Goal: Task Accomplishment & Management: Manage account settings

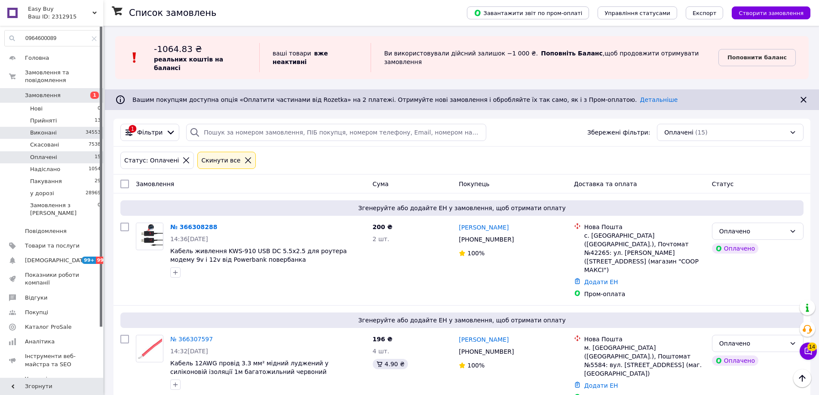
scroll to position [1089, 0]
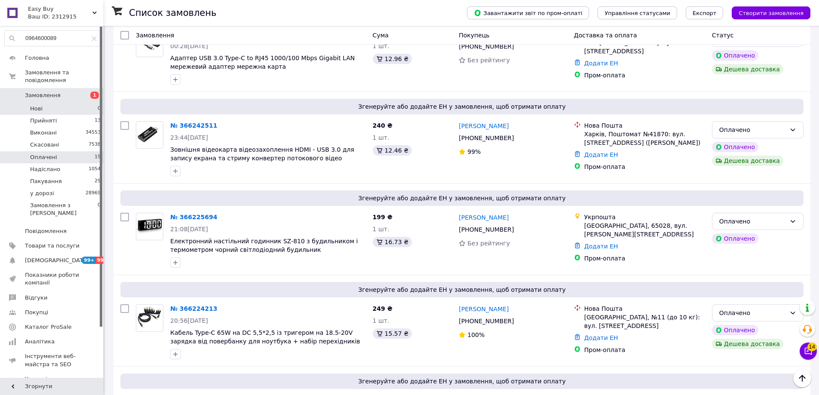
click at [86, 105] on li "Нові 0" at bounding box center [53, 109] width 106 height 12
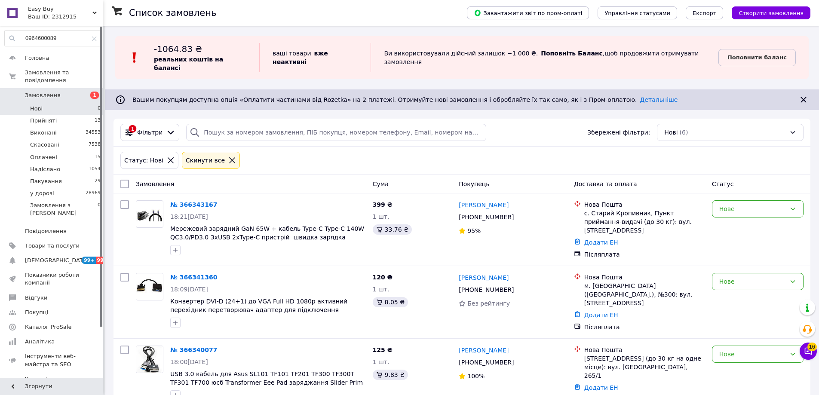
click at [123, 180] on input "checkbox" at bounding box center [124, 184] width 9 height 9
checkbox input "true"
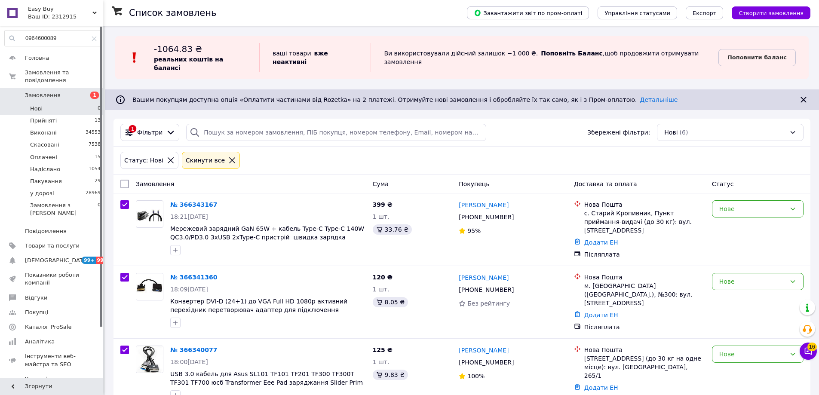
checkbox input "true"
click at [166, 180] on span "Дії для 6 замовлень" at bounding box center [161, 184] width 58 height 9
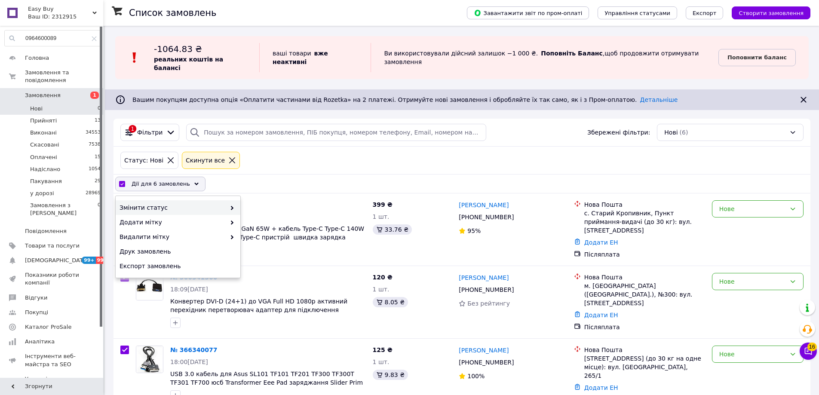
click at [195, 200] on div "Змінити статус" at bounding box center [178, 207] width 125 height 15
click at [208, 203] on span "Змінити статус" at bounding box center [172, 207] width 106 height 9
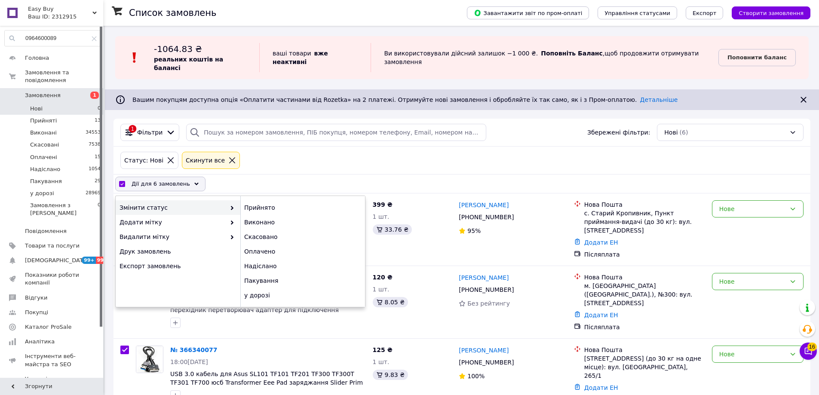
click at [228, 203] on span at bounding box center [230, 207] width 9 height 9
click at [260, 202] on div "Прийнято" at bounding box center [302, 207] width 125 height 15
checkbox input "false"
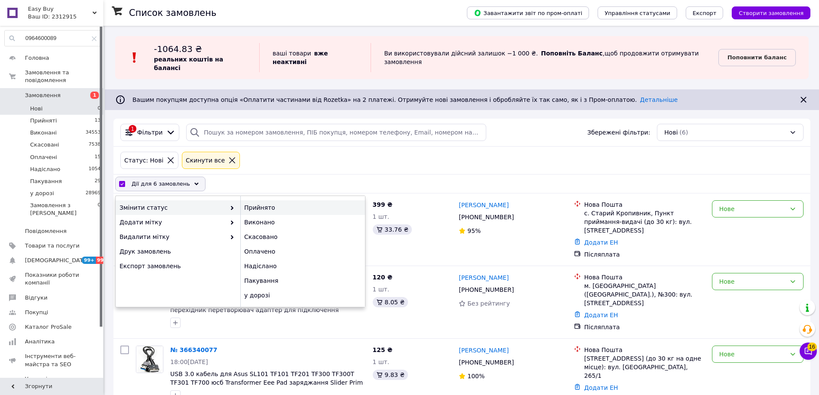
checkbox input "false"
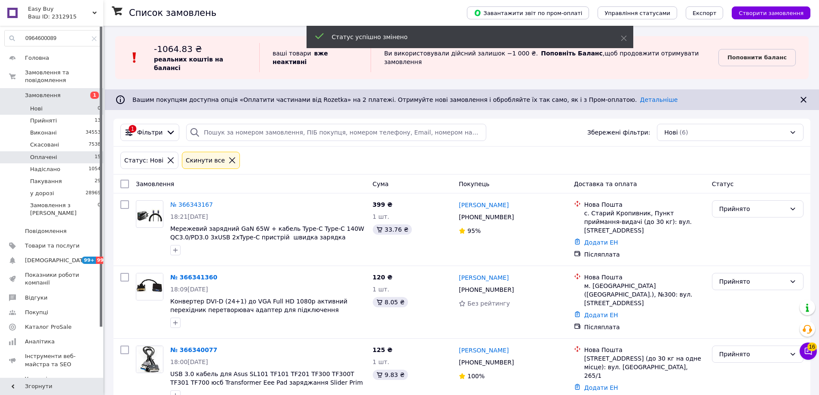
click at [87, 151] on li "Оплачені 15" at bounding box center [53, 157] width 106 height 12
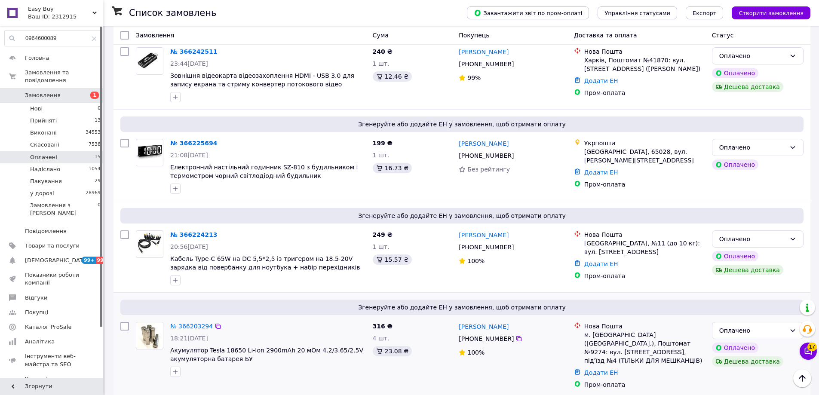
scroll to position [1175, 0]
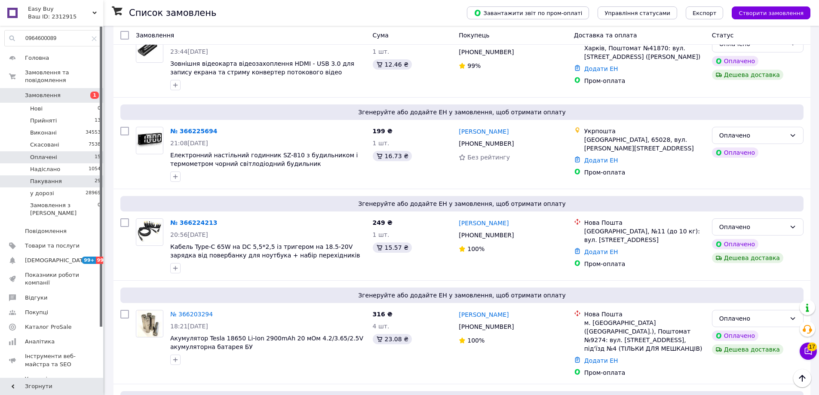
click at [82, 175] on li "Пакування 29" at bounding box center [53, 181] width 106 height 12
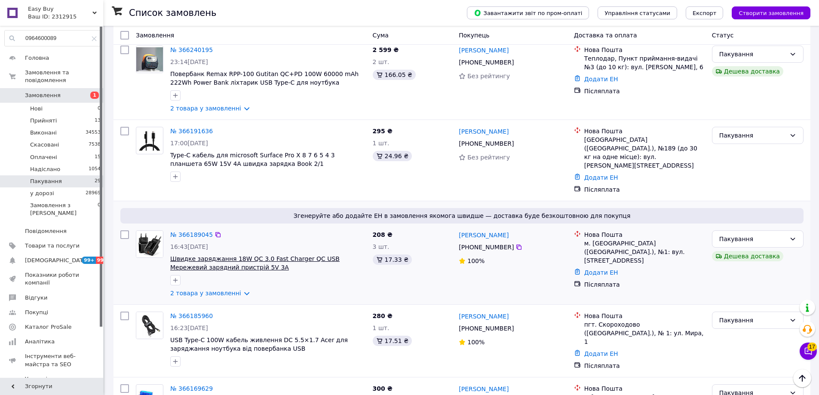
scroll to position [1091, 0]
click at [204, 290] on link "2 товара у замовленні" at bounding box center [205, 293] width 71 height 7
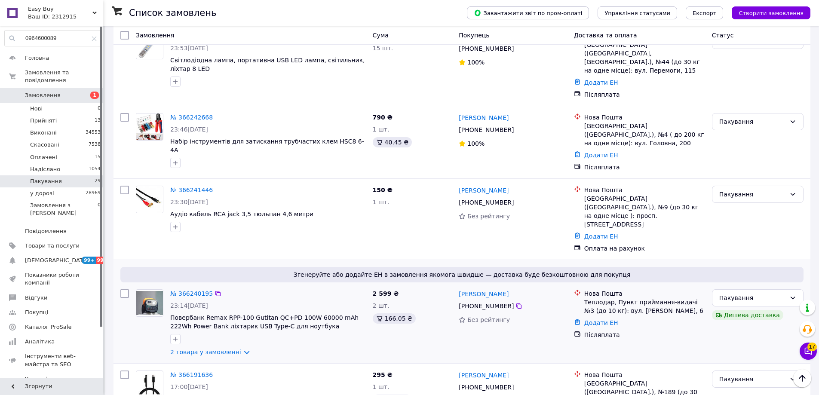
scroll to position [833, 0]
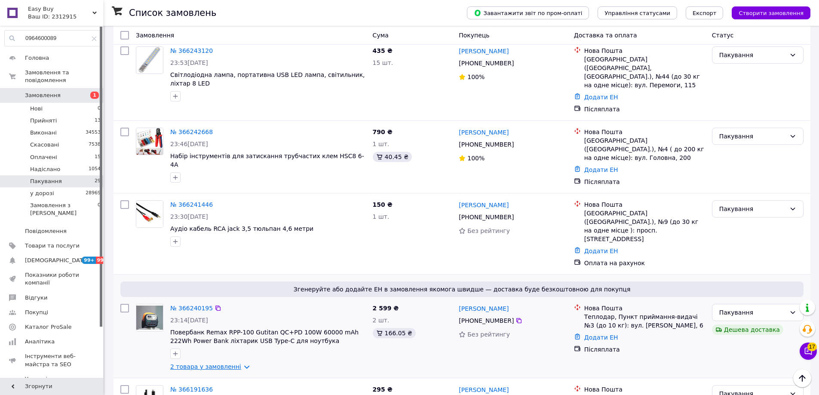
click at [204, 363] on link "2 товара у замовленні" at bounding box center [205, 366] width 71 height 7
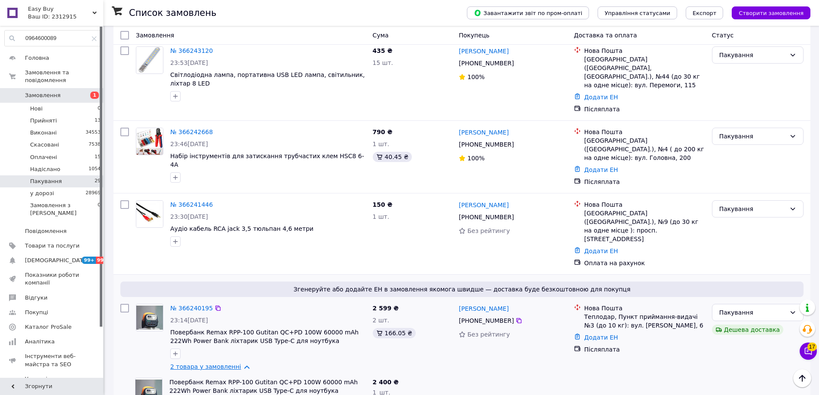
click at [204, 363] on link "2 товара у замовленні" at bounding box center [205, 366] width 71 height 7
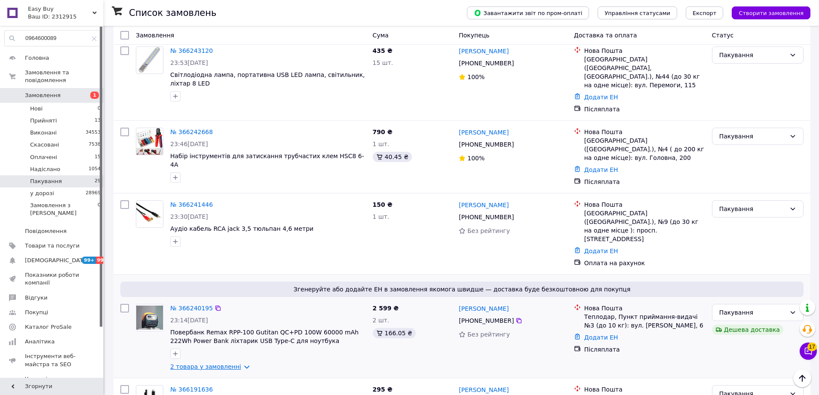
click at [204, 363] on link "2 товара у замовленні" at bounding box center [205, 366] width 71 height 7
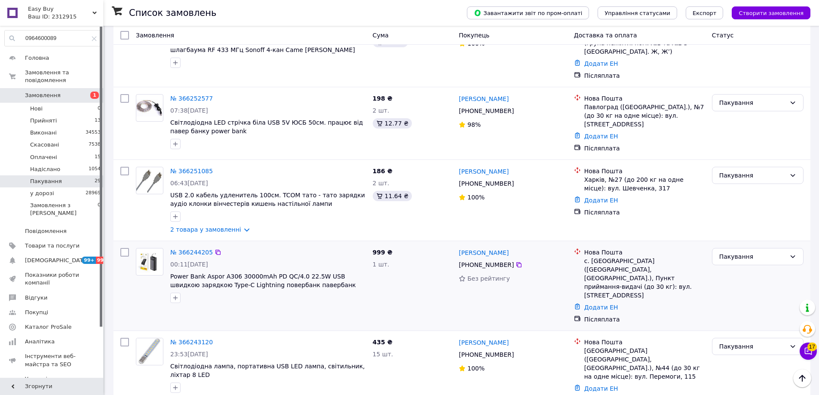
scroll to position [490, 0]
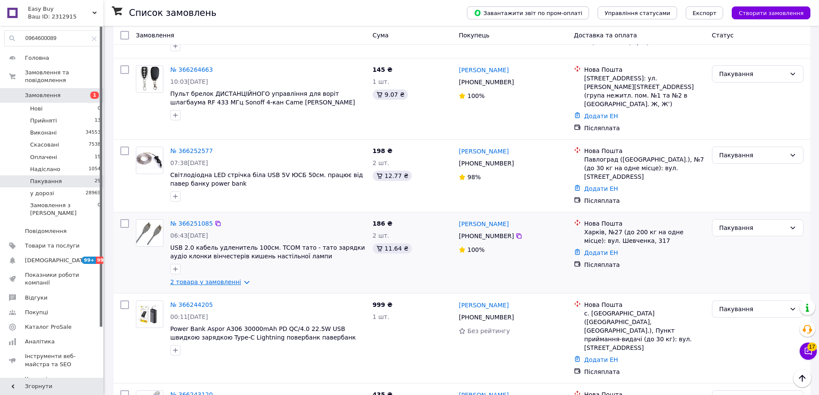
click at [212, 279] on link "2 товара у замовленні" at bounding box center [205, 282] width 71 height 7
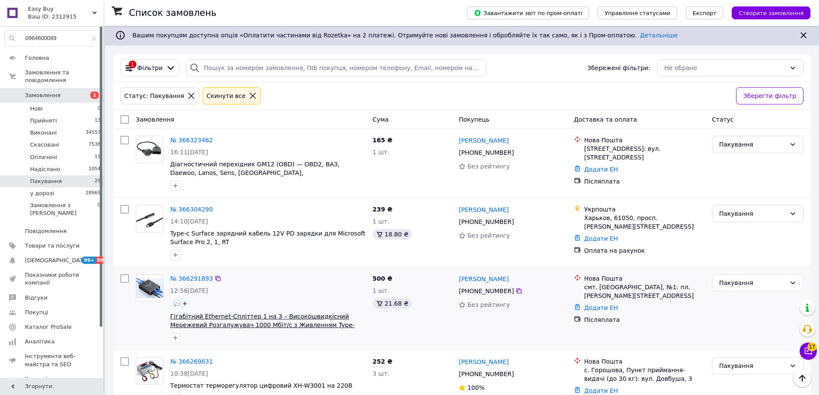
scroll to position [60, 0]
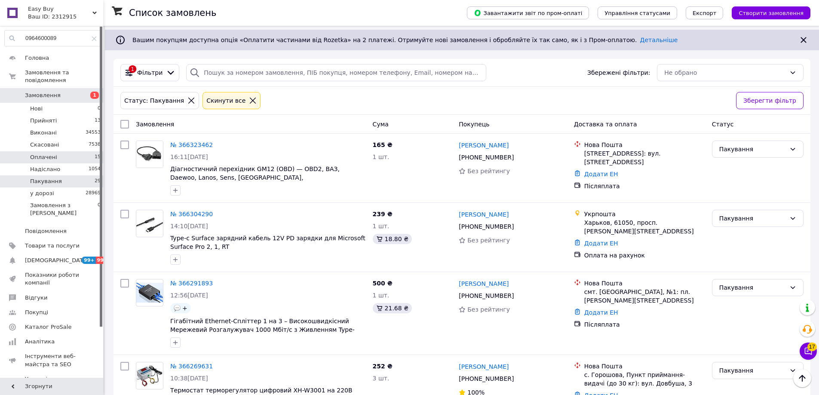
click at [78, 151] on li "Оплачені 15" at bounding box center [53, 157] width 106 height 12
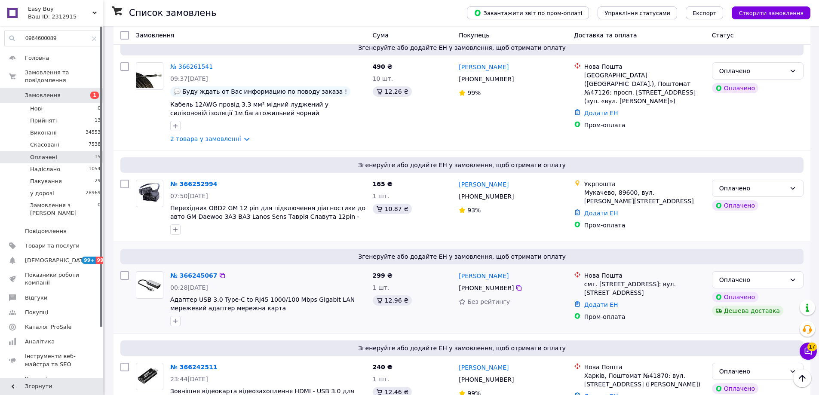
scroll to position [831, 0]
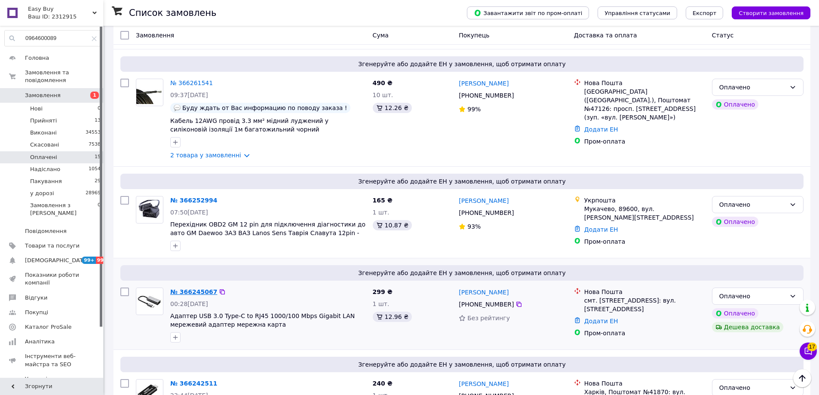
drag, startPoint x: 195, startPoint y: 212, endPoint x: 186, endPoint y: 216, distance: 10.4
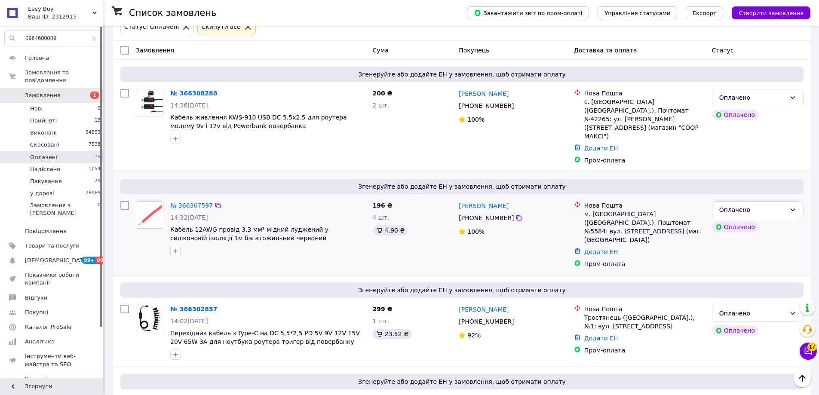
scroll to position [101, 0]
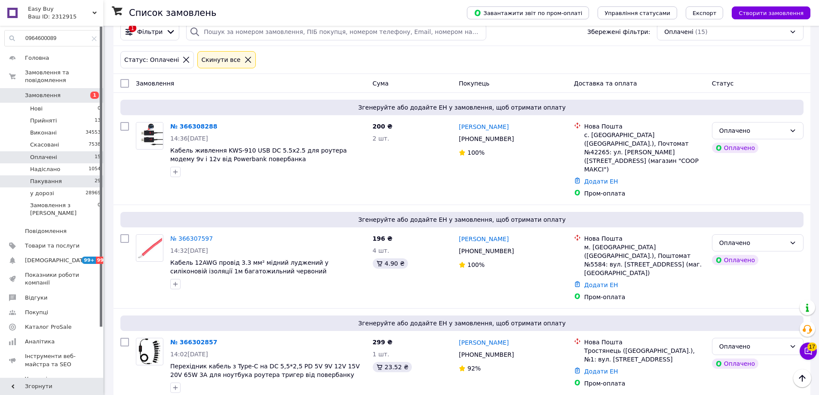
click at [80, 175] on li "Пакування 29" at bounding box center [53, 181] width 106 height 12
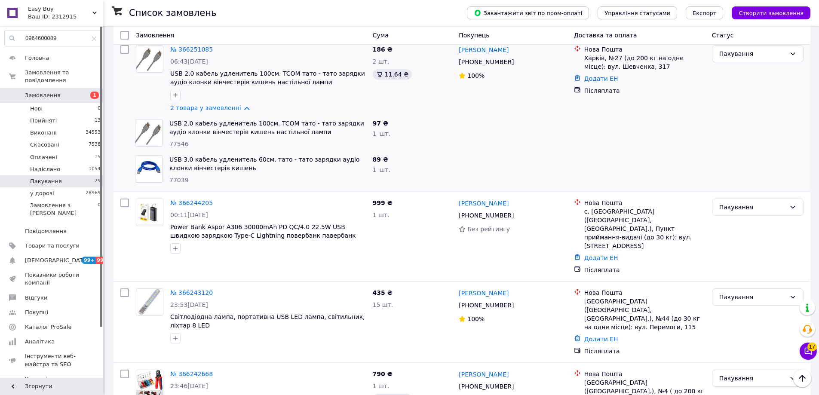
scroll to position [688, 0]
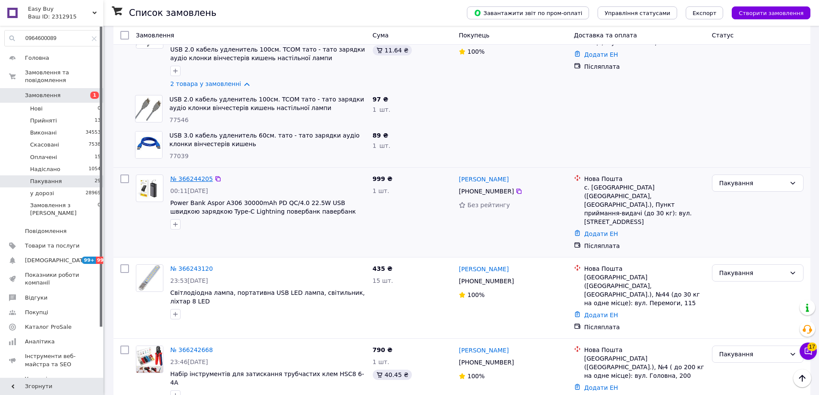
drag, startPoint x: 196, startPoint y: 158, endPoint x: 182, endPoint y: 159, distance: 13.9
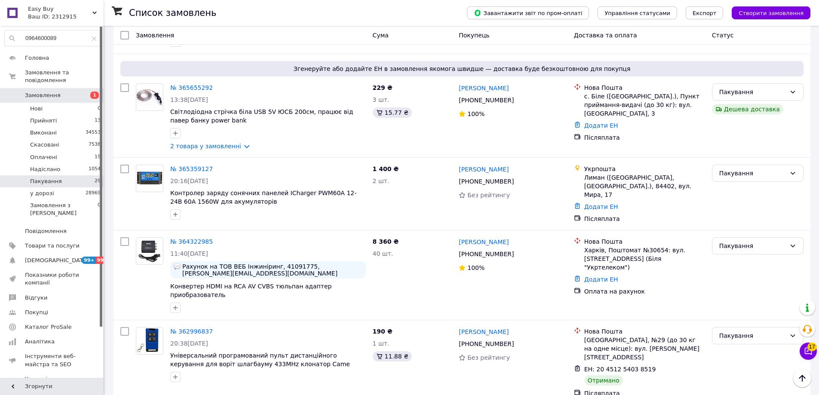
scroll to position [2020, 0]
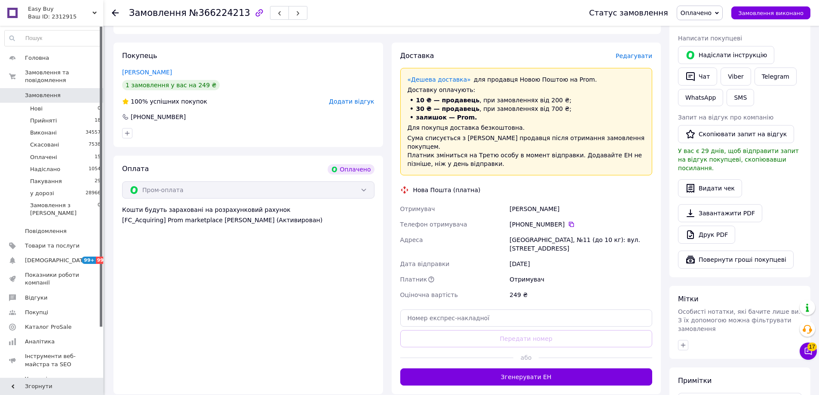
scroll to position [172, 0]
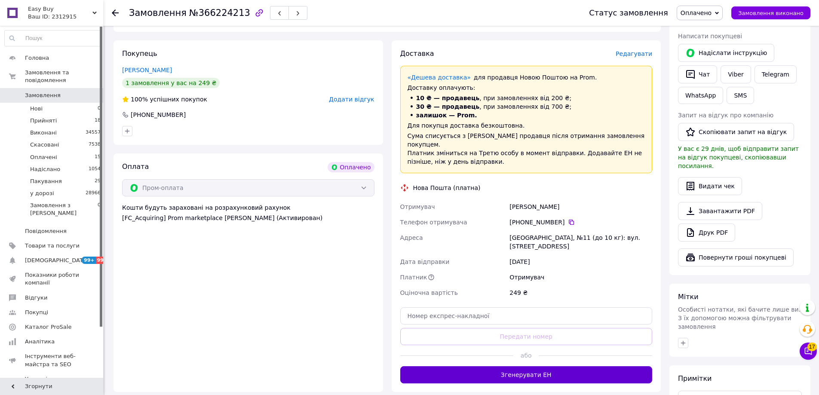
click at [555, 366] on button "Згенерувати ЕН" at bounding box center [526, 374] width 252 height 17
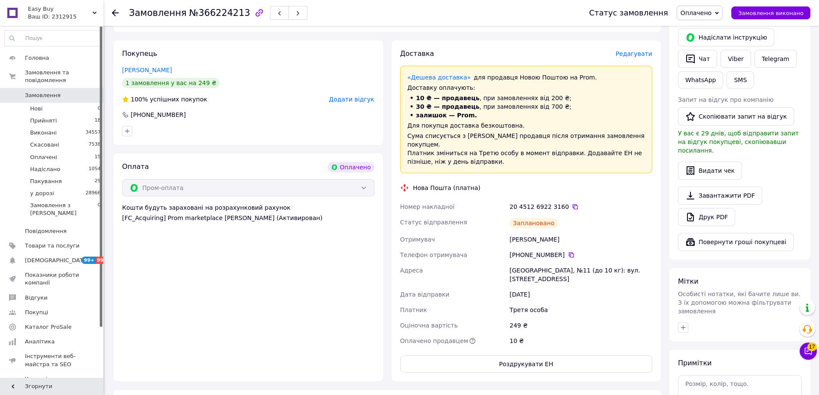
click at [718, 8] on span "Оплачено" at bounding box center [700, 13] width 46 height 15
click at [709, 86] on li "Пакування" at bounding box center [699, 81] width 45 height 13
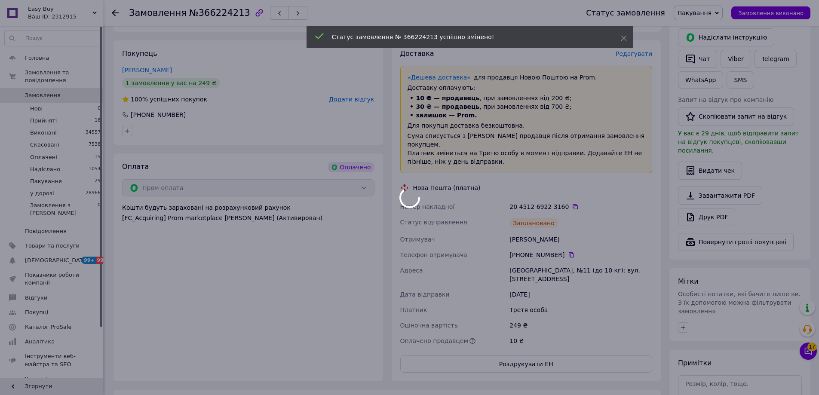
click at [718, 2] on div at bounding box center [409, 197] width 819 height 395
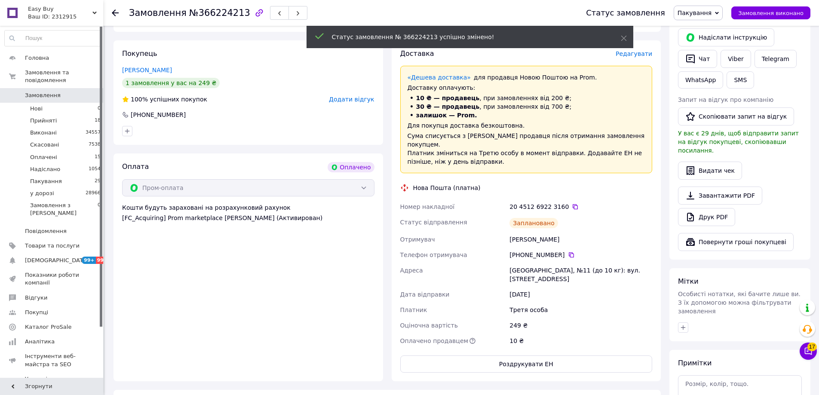
click at [711, 12] on span "Пакування" at bounding box center [694, 12] width 34 height 7
click at [705, 93] on li "у дорозі" at bounding box center [698, 94] width 48 height 13
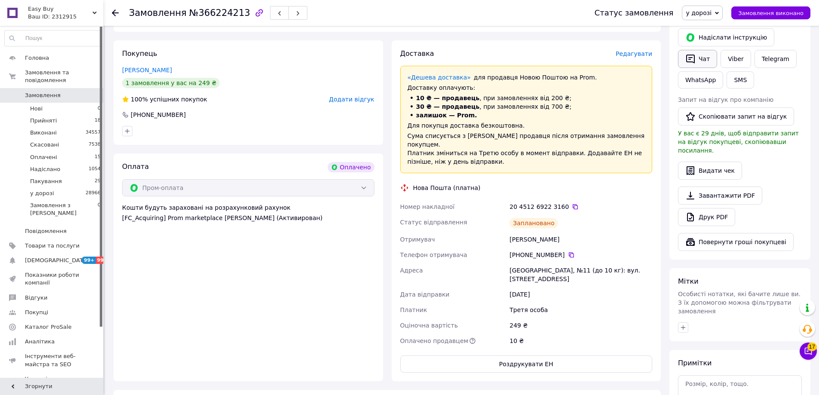
click at [700, 60] on button "Чат" at bounding box center [697, 59] width 39 height 18
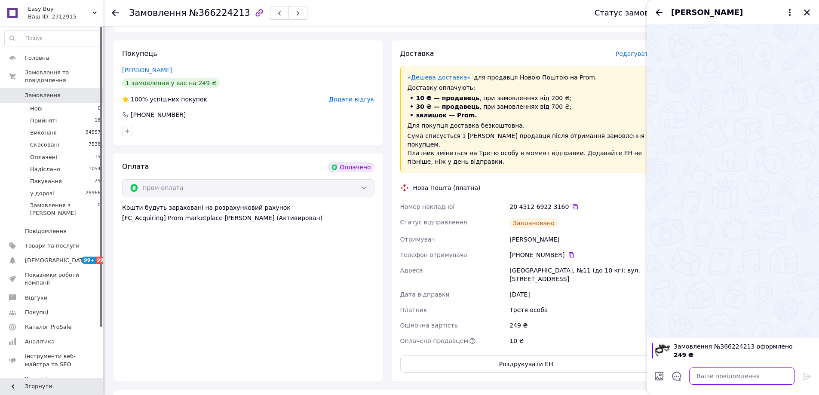
drag, startPoint x: 761, startPoint y: 371, endPoint x: 805, endPoint y: 373, distance: 44.3
click at [762, 372] on textarea at bounding box center [742, 376] width 106 height 17
paste textarea "Відправлення: 20451269223160 Плановий час доставки: 13.10.2025 19:00 Вартість д…"
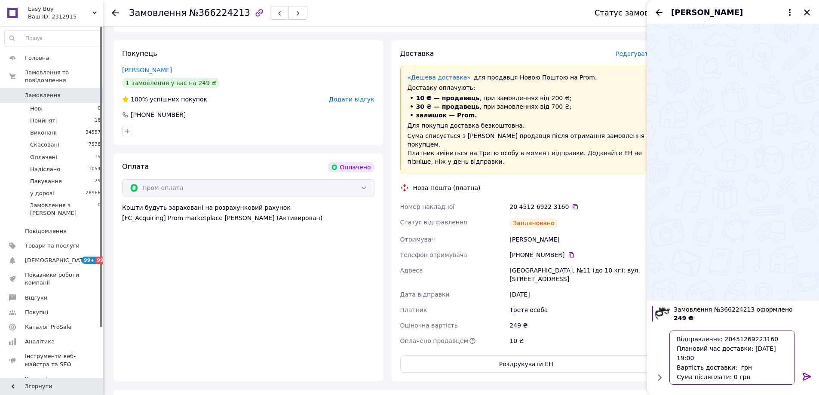
type textarea "Відправлення: 20451269223160 Плановий час доставки: 13.10.2025 19:00 Вартість д…"
click at [808, 372] on icon at bounding box center [807, 376] width 10 height 10
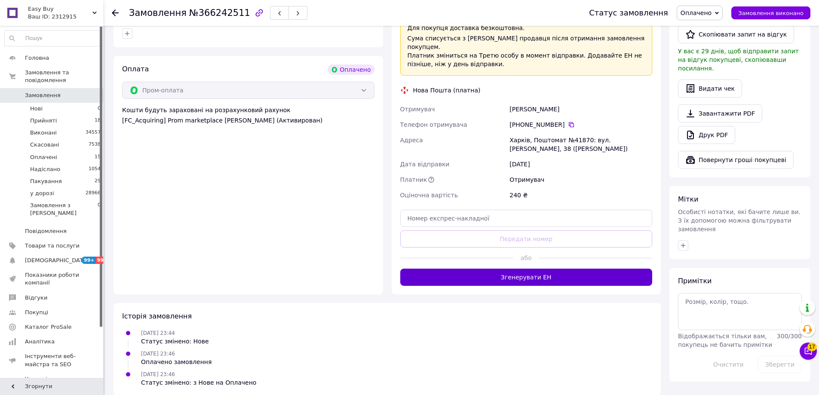
click at [548, 269] on button "Згенерувати ЕН" at bounding box center [526, 277] width 252 height 17
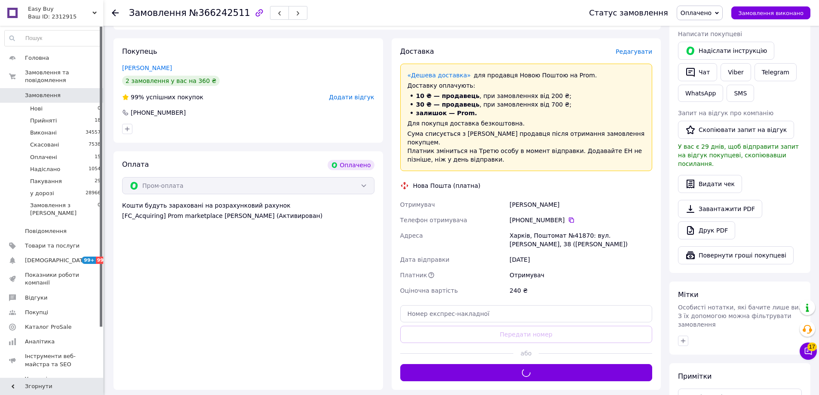
scroll to position [55, 0]
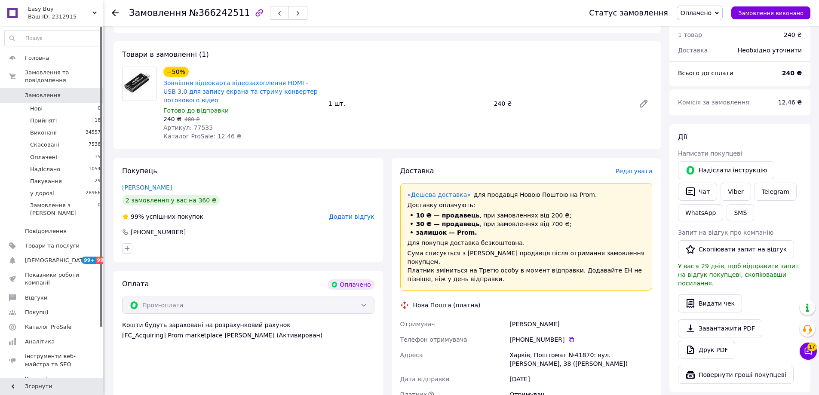
click at [711, 12] on span "Оплачено" at bounding box center [695, 12] width 31 height 7
click at [704, 96] on li "у дорозі" at bounding box center [699, 94] width 45 height 13
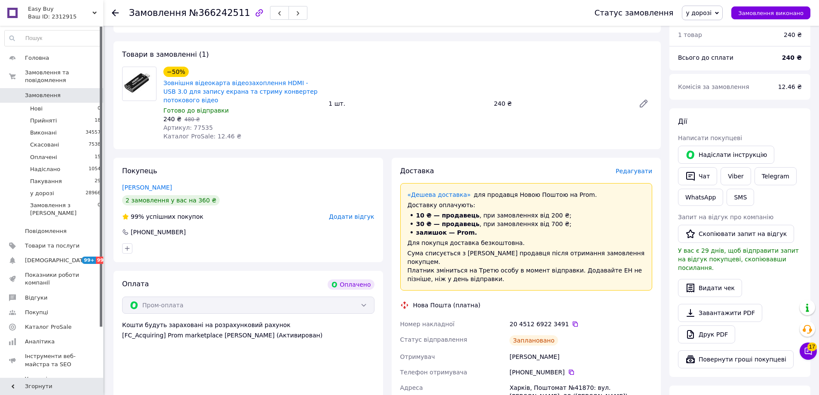
drag, startPoint x: 533, startPoint y: 134, endPoint x: 620, endPoint y: 157, distance: 89.5
click at [533, 134] on div "−50% Зовнішня відеокарта відеозахоплення HDMI - USB 3.0 для запису екрана та ст…" at bounding box center [408, 103] width 496 height 77
click at [710, 178] on button "Чат" at bounding box center [697, 176] width 39 height 18
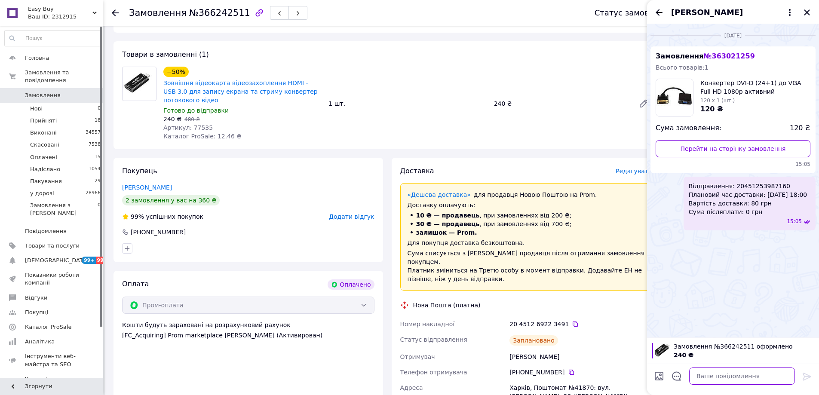
click at [776, 374] on textarea at bounding box center [742, 376] width 106 height 17
paste textarea "Відправлення: 20451269223491 Плановий час доставки: 13.10.2025 18:00 Вартість д…"
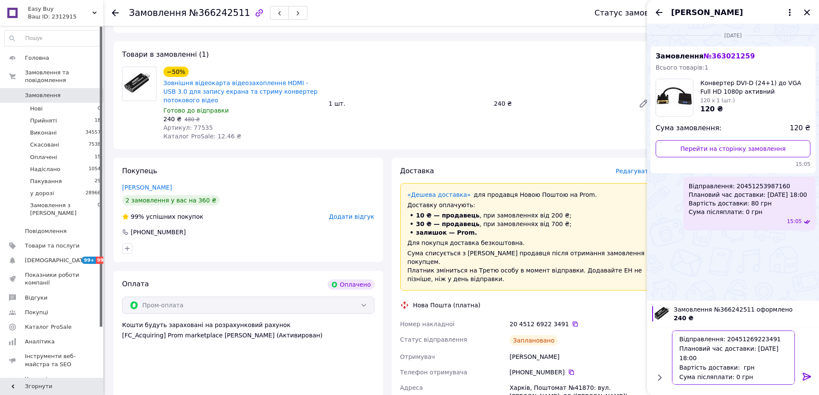
type textarea "Відправлення: 20451269223491 Плановий час доставки: 13.10.2025 18:00 Вартість д…"
click at [799, 376] on div at bounding box center [806, 378] width 17 height 20
click at [805, 376] on icon at bounding box center [807, 376] width 10 height 10
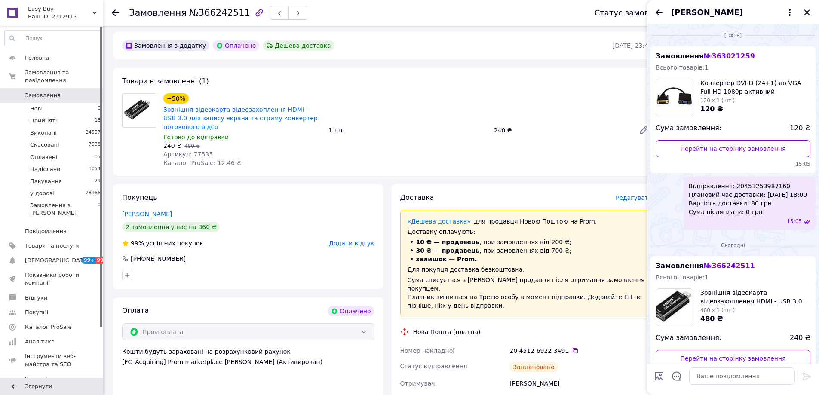
scroll to position [0, 0]
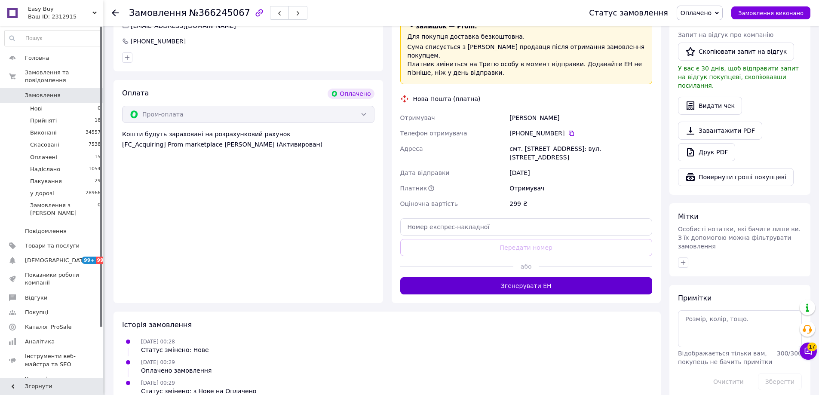
click at [551, 277] on button "Згенерувати ЕН" at bounding box center [526, 285] width 252 height 17
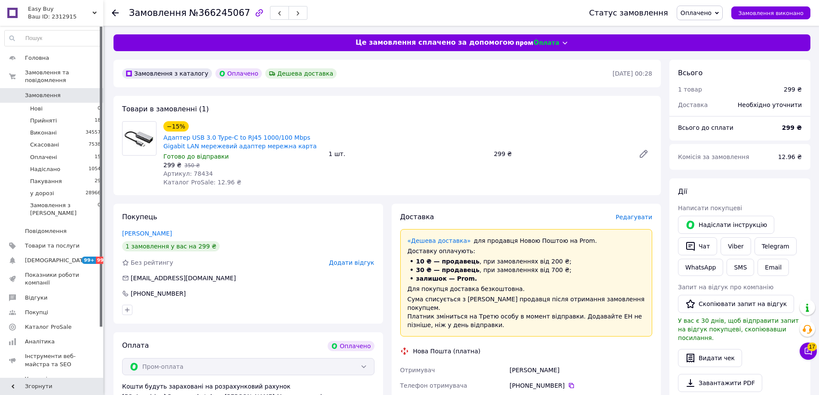
click at [711, 9] on span "Оплачено" at bounding box center [695, 12] width 31 height 7
click at [704, 98] on li "у дорозі" at bounding box center [699, 94] width 45 height 13
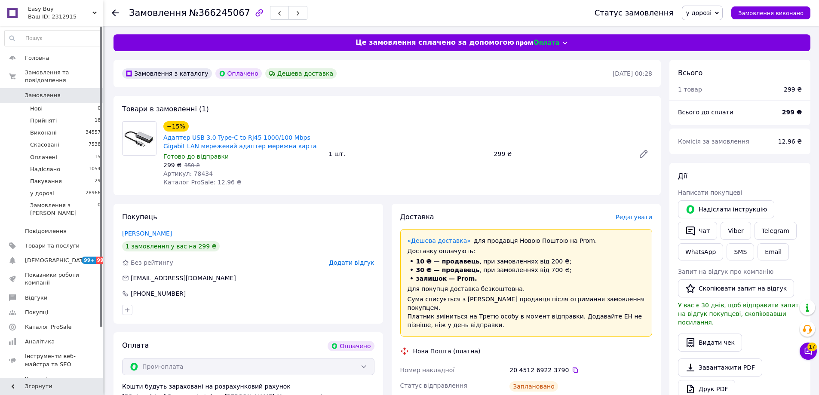
click at [531, 154] on div "299 ₴" at bounding box center [560, 154] width 141 height 12
drag, startPoint x: 702, startPoint y: 231, endPoint x: 710, endPoint y: 238, distance: 10.4
click at [702, 233] on button "Чат" at bounding box center [697, 231] width 39 height 18
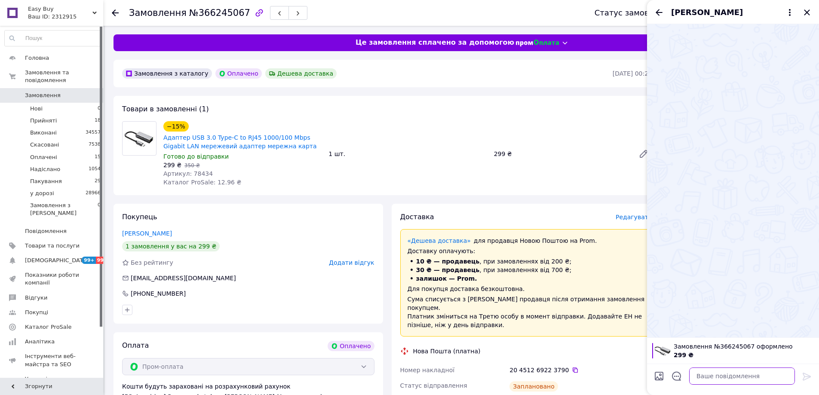
click at [760, 378] on textarea at bounding box center [742, 376] width 106 height 17
paste textarea "Відправлення: 20451269223790 Плановий час доставки: 13.10.2025 18:00 Вартість д…"
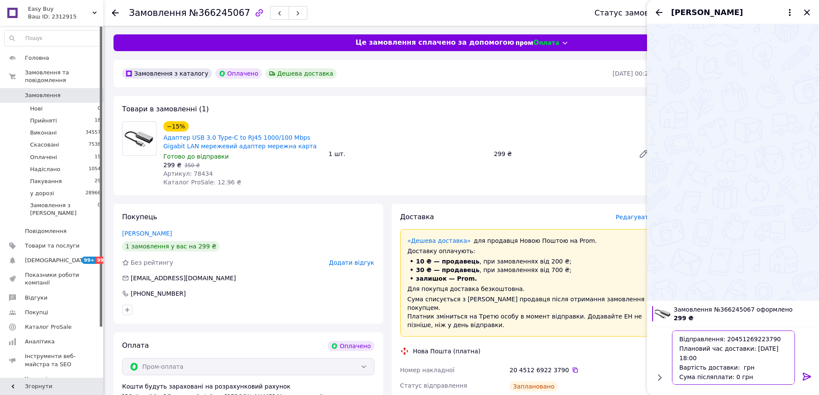
type textarea "Відправлення: 20451269223790 Плановий час доставки: 13.10.2025 18:00 Вартість д…"
click at [805, 378] on icon at bounding box center [807, 376] width 10 height 10
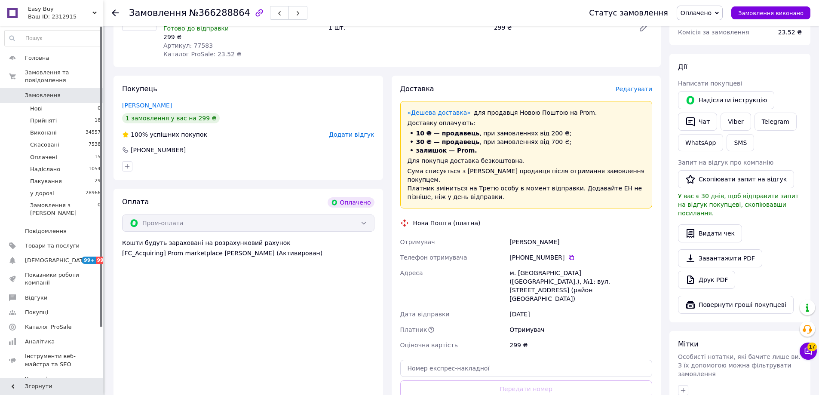
scroll to position [249, 0]
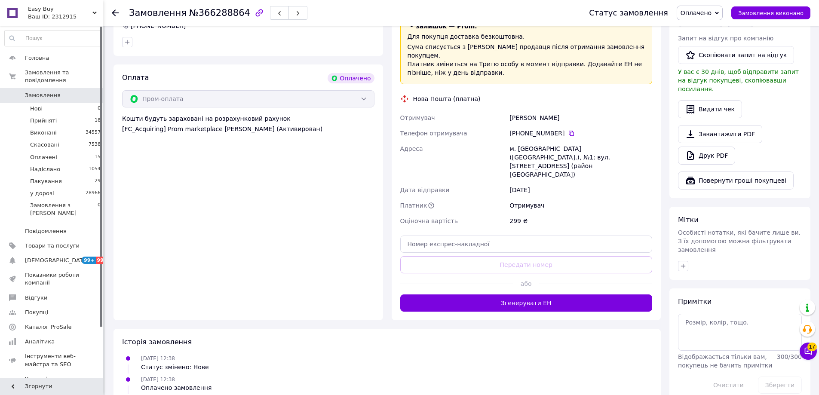
click at [563, 273] on div at bounding box center [595, 283] width 113 height 21
click at [563, 294] on button "Згенерувати ЕН" at bounding box center [526, 302] width 252 height 17
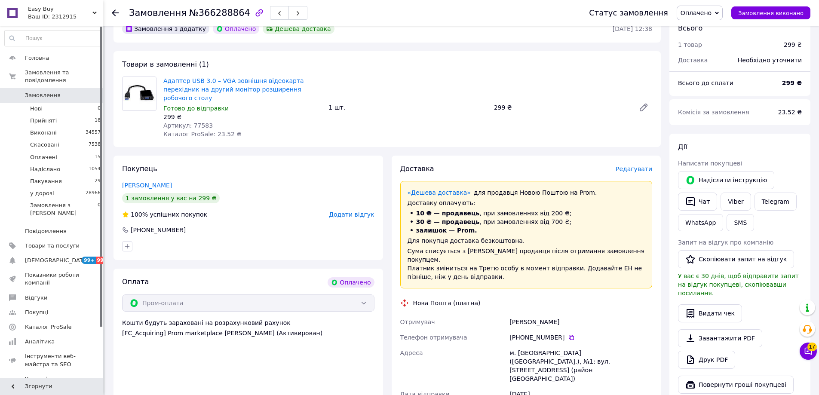
scroll to position [34, 0]
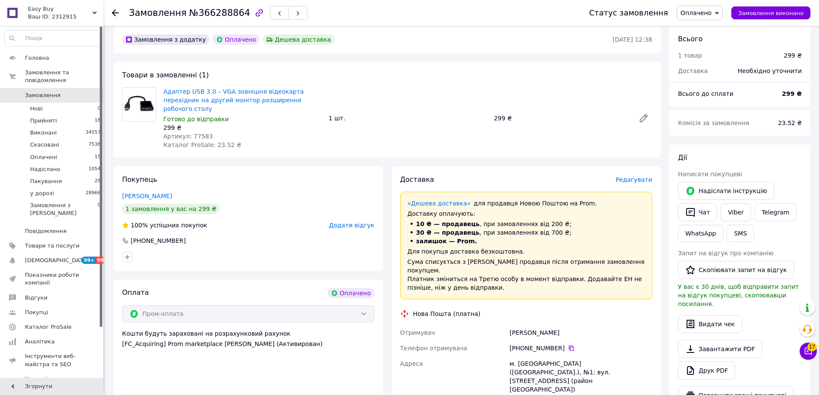
click at [720, 12] on span "Оплачено" at bounding box center [700, 13] width 46 height 15
drag, startPoint x: 707, startPoint y: 100, endPoint x: 710, endPoint y: 95, distance: 4.8
click at [707, 98] on li "у дорозі" at bounding box center [699, 94] width 45 height 13
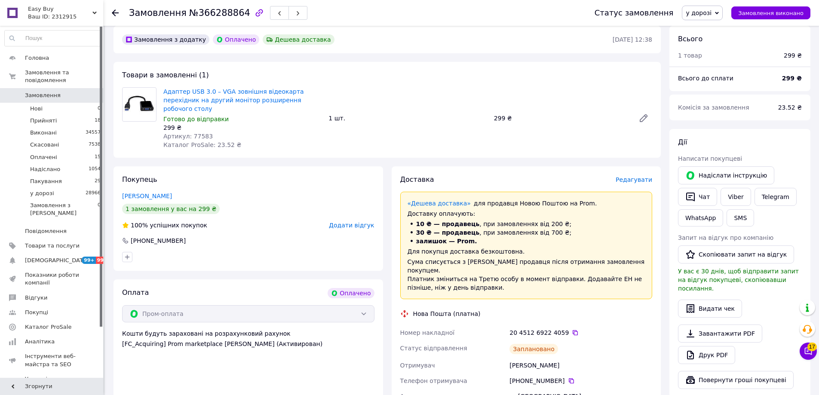
click at [497, 166] on div "Доставка Редагувати «Дешева доставка»   для продавця Новою Поштою на Prom. Дост…" at bounding box center [527, 345] width 270 height 358
click at [699, 196] on button "Чат" at bounding box center [697, 197] width 39 height 18
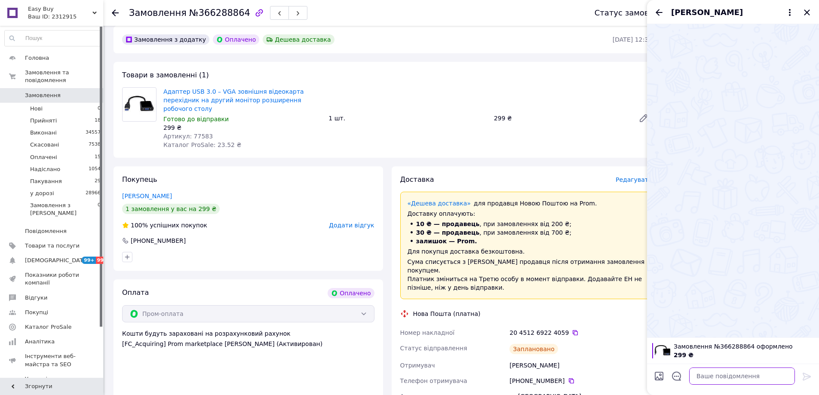
click at [778, 381] on textarea at bounding box center [742, 376] width 106 height 17
paste textarea "Відправлення: 20451269224059 Плановий час доставки: 13.10.2025 18:00 Вартість д…"
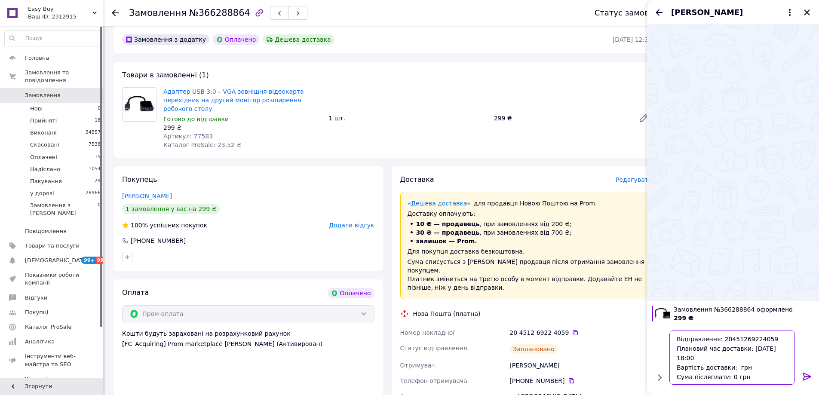
type textarea "Відправлення: 20451269224059 Плановий час доставки: 13.10.2025 18:00 Вартість д…"
click at [802, 374] on icon at bounding box center [807, 376] width 10 height 10
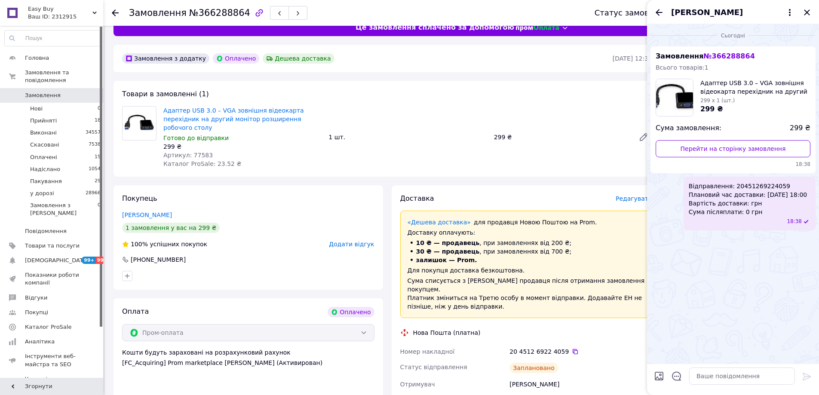
scroll to position [0, 0]
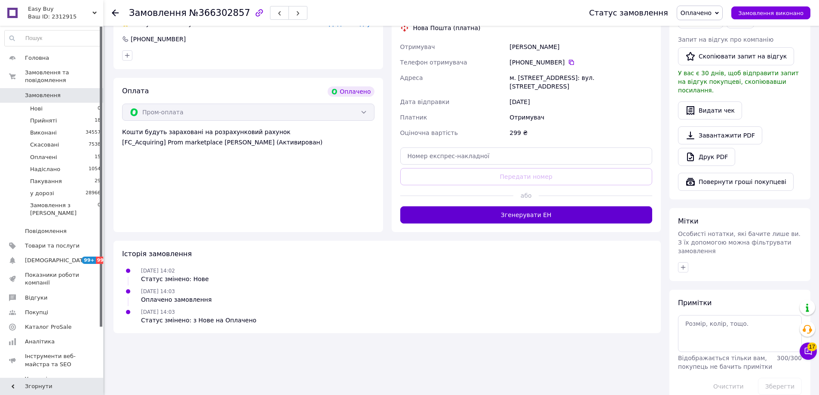
click at [578, 220] on button "Згенерувати ЕН" at bounding box center [526, 214] width 252 height 17
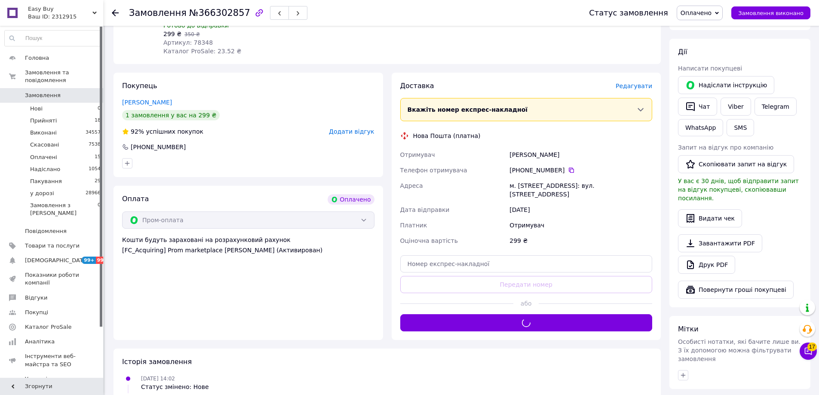
scroll to position [33, 0]
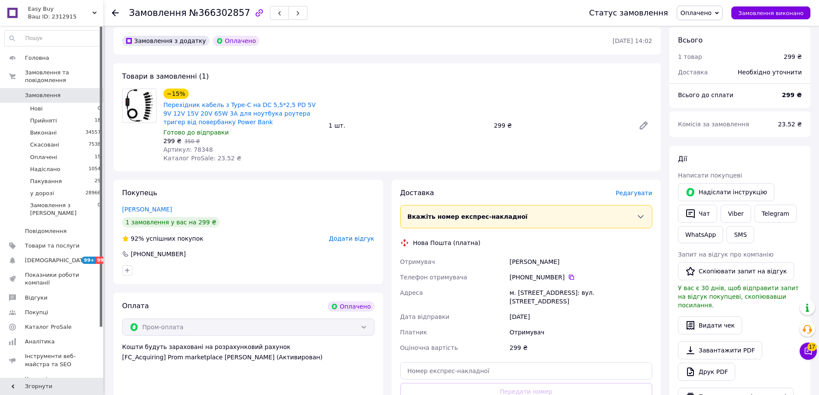
click at [719, 2] on div "Статус замовлення Оплачено Прийнято Виконано Скасовано [PERSON_NAME] у дорозі З…" at bounding box center [691, 13] width 239 height 26
click at [711, 11] on span "Оплачено" at bounding box center [695, 12] width 31 height 7
click at [707, 95] on li "у дорозі" at bounding box center [699, 94] width 45 height 13
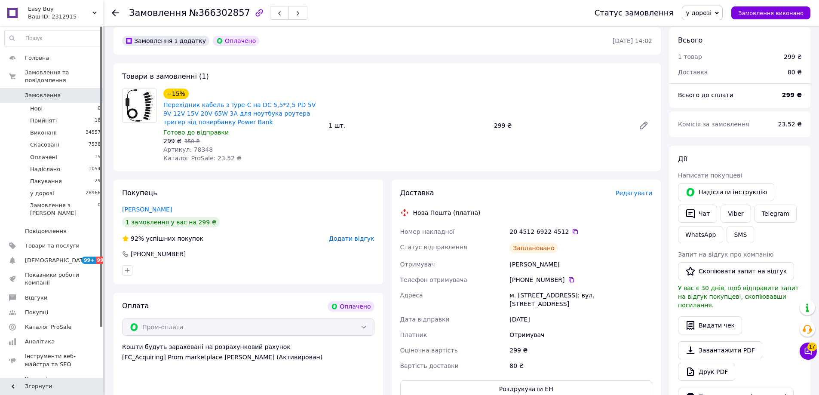
click at [524, 140] on div "−15% Перехідник кабель з Type-C на DC 5,5*2,5 PD 5V 9V 12V 15V 20V 65W 3А для н…" at bounding box center [408, 125] width 496 height 77
click at [698, 214] on button "Чат" at bounding box center [697, 214] width 39 height 18
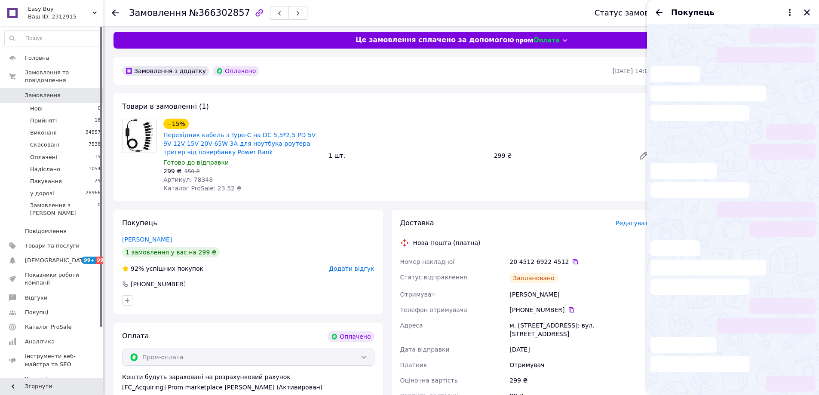
scroll to position [0, 0]
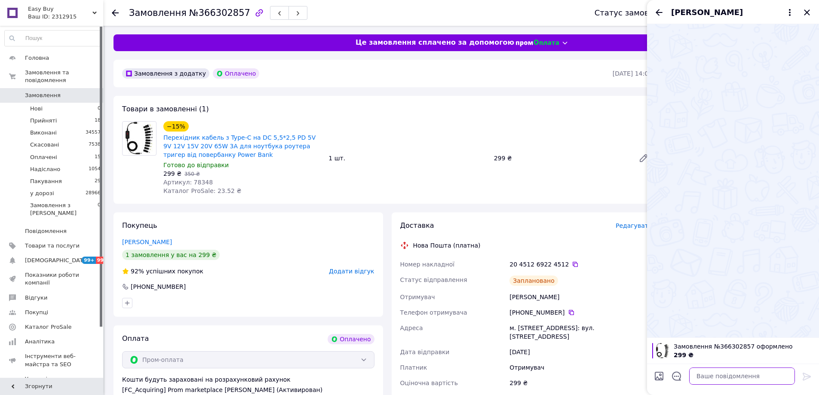
drag, startPoint x: 752, startPoint y: 384, endPoint x: 766, endPoint y: 383, distance: 13.8
click at [752, 384] on textarea at bounding box center [742, 376] width 106 height 17
paste textarea "Відправлення: 20451269224512 Плановий час доставки: 13.10.2025 18:00 Вартість д…"
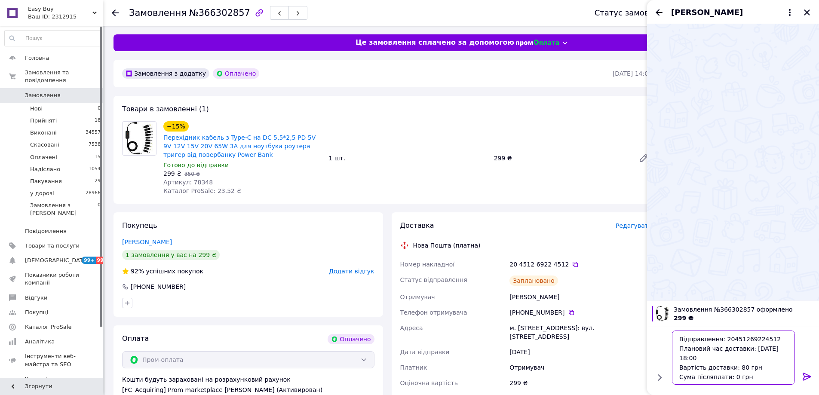
type textarea "Відправлення: 20451269224512 Плановий час доставки: 13.10.2025 18:00 Вартість д…"
click at [809, 378] on icon at bounding box center [807, 376] width 10 height 10
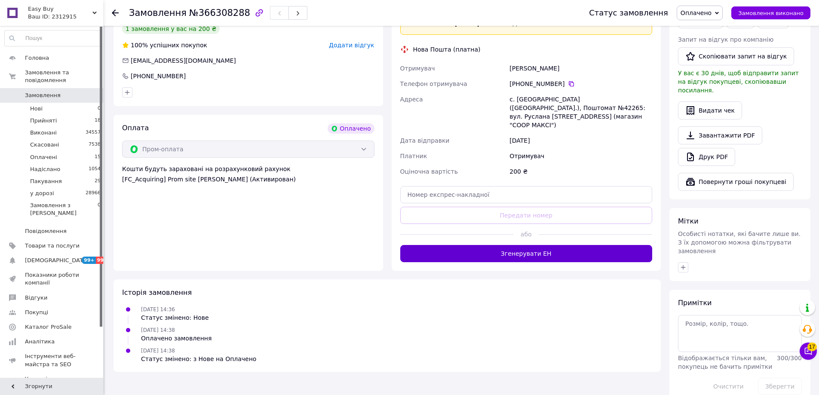
click at [558, 245] on button "Згенерувати ЕН" at bounding box center [526, 253] width 252 height 17
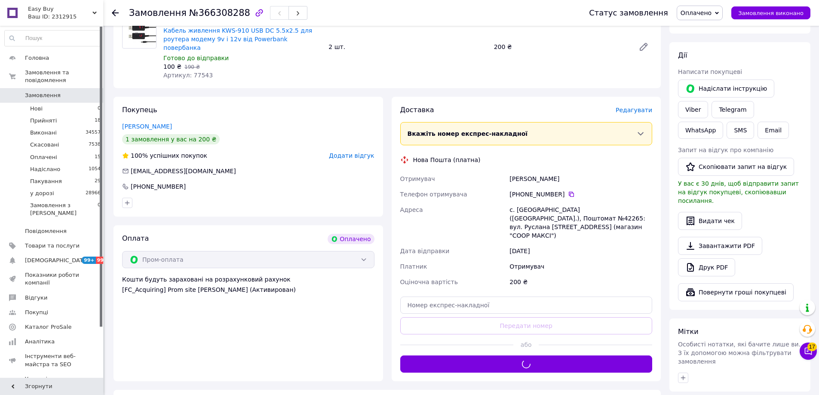
scroll to position [3, 0]
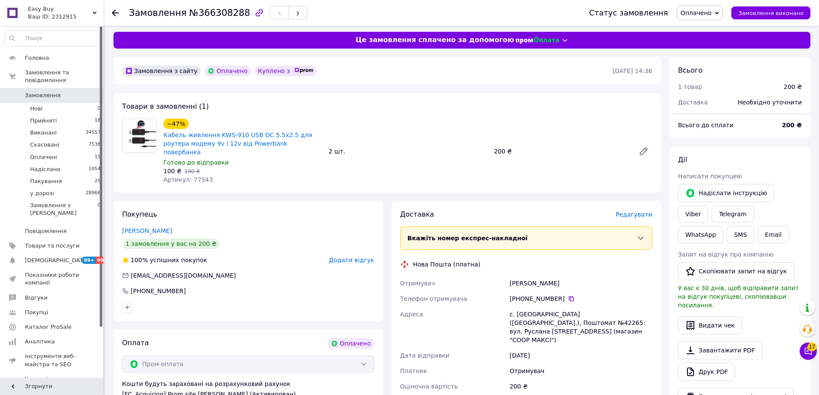
click at [711, 13] on span "Оплачено" at bounding box center [695, 12] width 31 height 7
click at [700, 94] on li "у дорозі" at bounding box center [699, 94] width 45 height 13
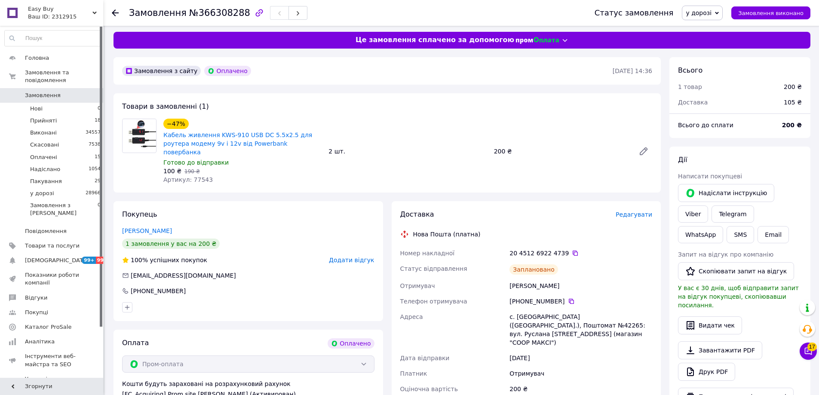
drag, startPoint x: 557, startPoint y: 184, endPoint x: 619, endPoint y: 212, distance: 68.3
click at [558, 184] on div "Замовлення з сайту Оплачено 12.10.2025 • 14:36 Товари в замовленні (1) −47% Каб…" at bounding box center [387, 338] width 556 height 562
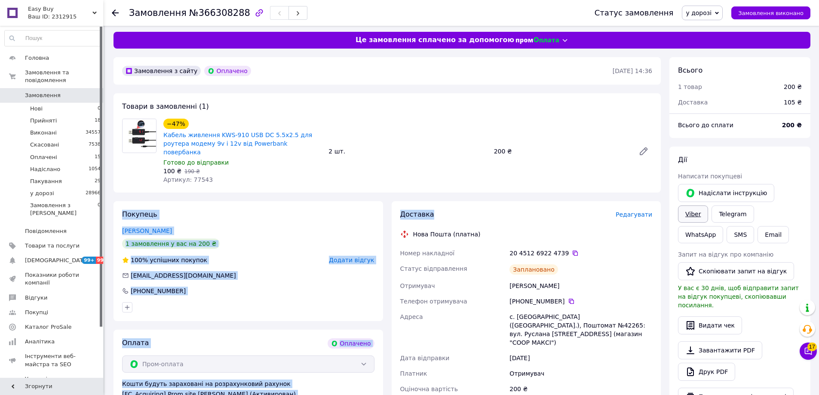
click at [708, 205] on link "Viber" at bounding box center [693, 213] width 30 height 17
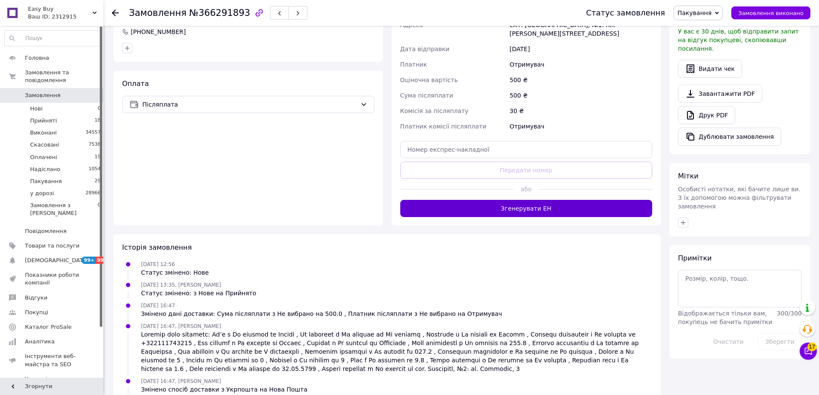
click at [567, 200] on button "Згенерувати ЕН" at bounding box center [526, 208] width 252 height 17
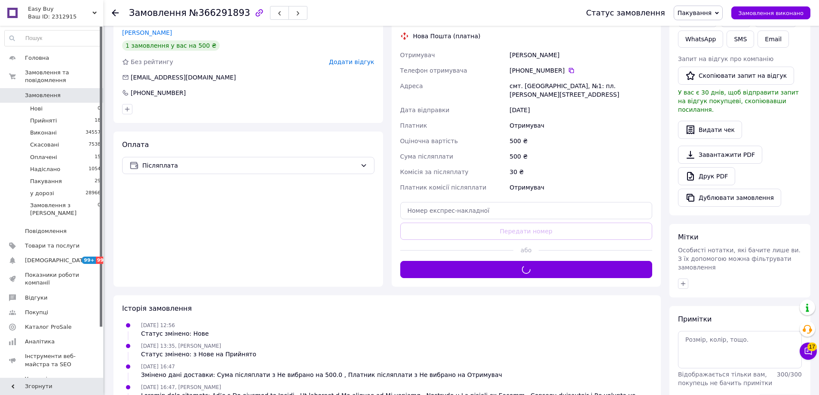
scroll to position [129, 0]
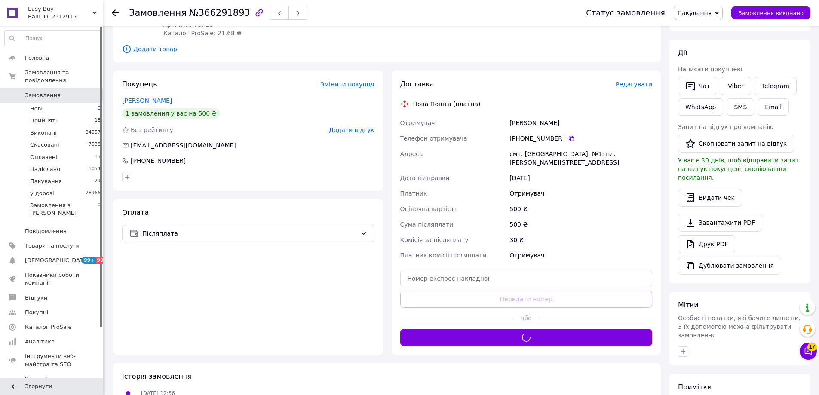
click at [719, 14] on icon at bounding box center [717, 13] width 4 height 3
click at [707, 93] on li "у дорозі" at bounding box center [698, 94] width 48 height 13
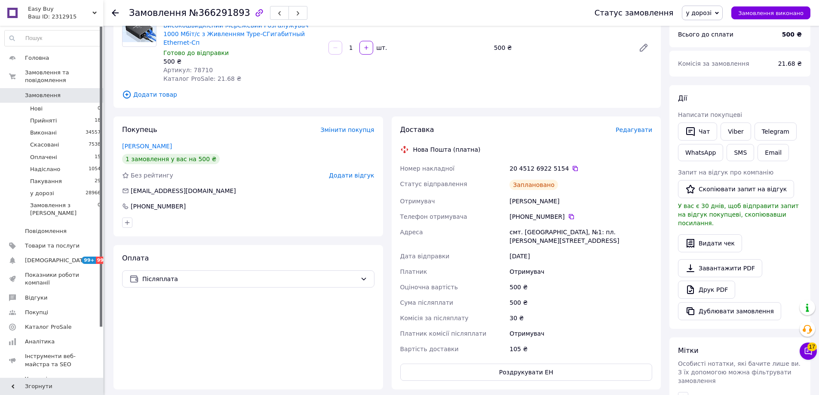
scroll to position [0, 0]
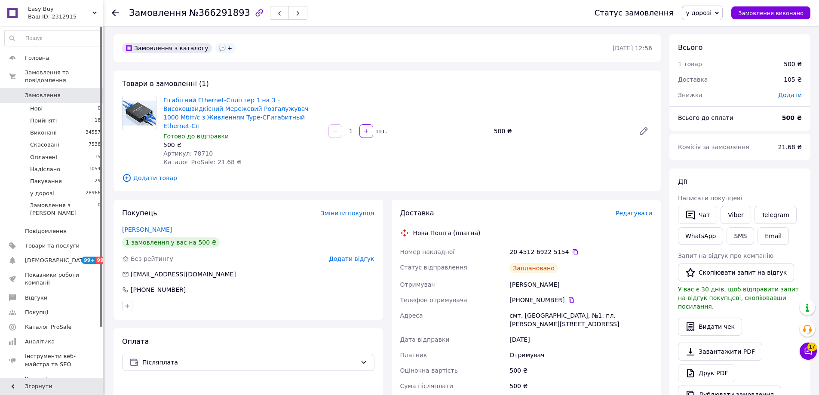
click at [491, 158] on div "Гігабітний Ethernet-Спліттер 1 на 3 – Високошвидкісний Мережевий Розгалужувач 1…" at bounding box center [408, 131] width 496 height 74
click at [704, 215] on button "Чат" at bounding box center [697, 215] width 39 height 18
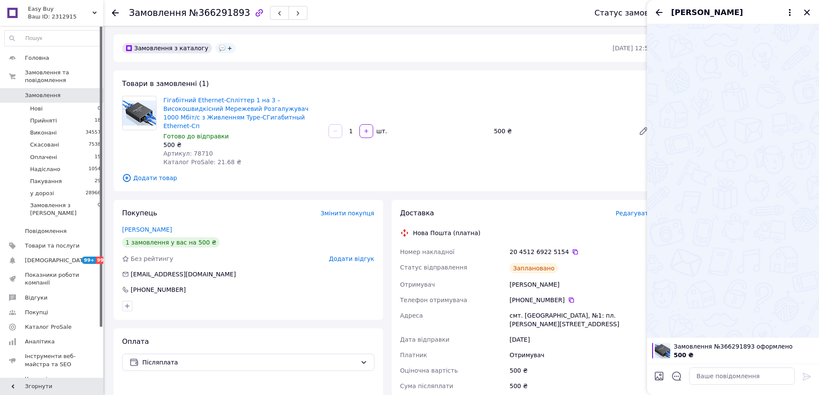
click at [735, 372] on textarea at bounding box center [742, 376] width 106 height 17
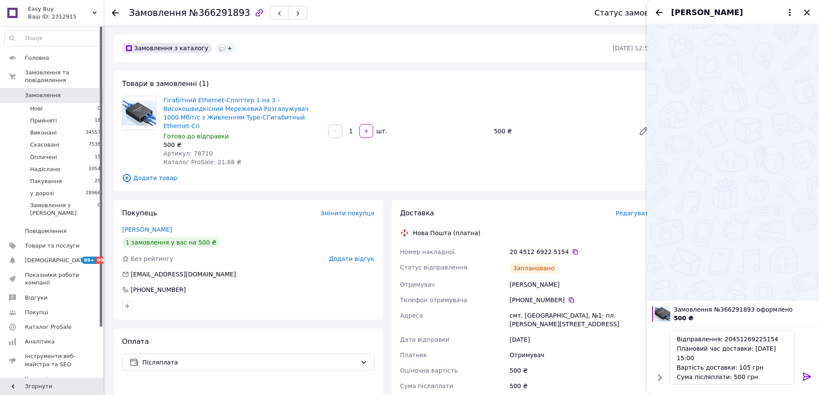
type textarea "Відправлення: 20451269225154 Плановий час доставки: 14.10.2025 15:00 Вартість д…"
click at [808, 377] on icon at bounding box center [806, 377] width 8 height 8
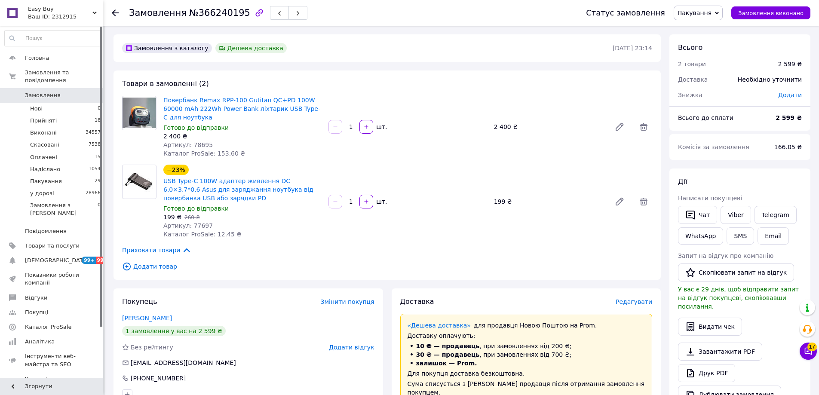
scroll to position [387, 0]
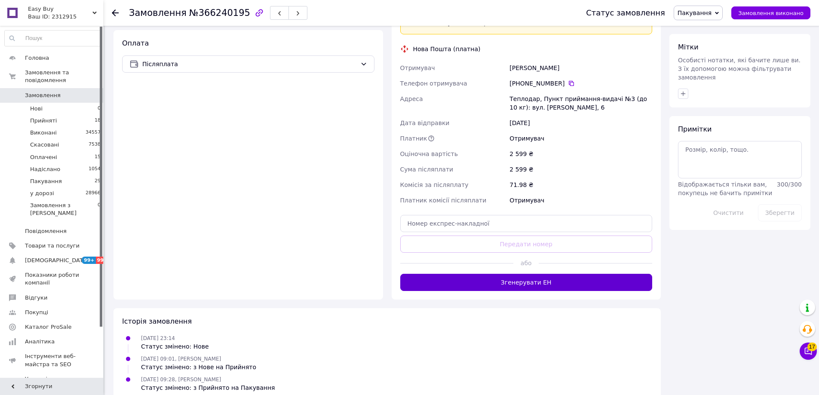
click at [548, 274] on button "Згенерувати ЕН" at bounding box center [526, 282] width 252 height 17
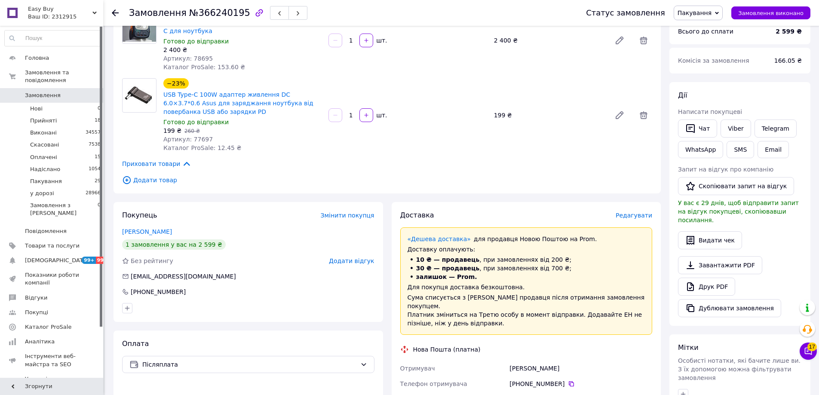
scroll to position [86, 0]
click at [711, 15] on span "Пакування" at bounding box center [694, 12] width 34 height 7
click at [708, 90] on li "у дорозі" at bounding box center [698, 94] width 48 height 13
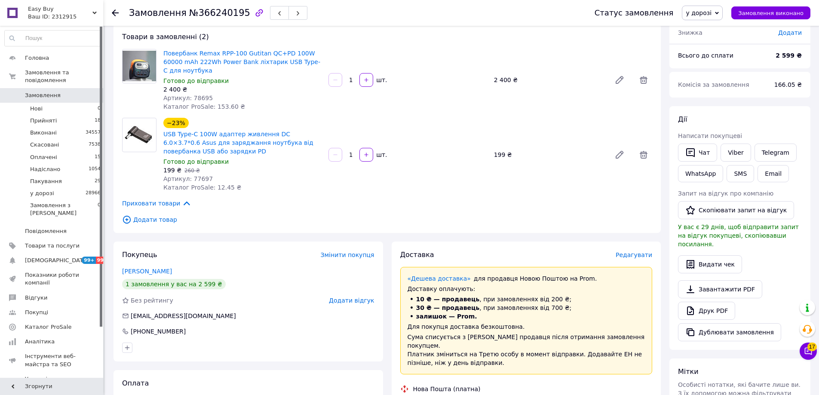
scroll to position [0, 0]
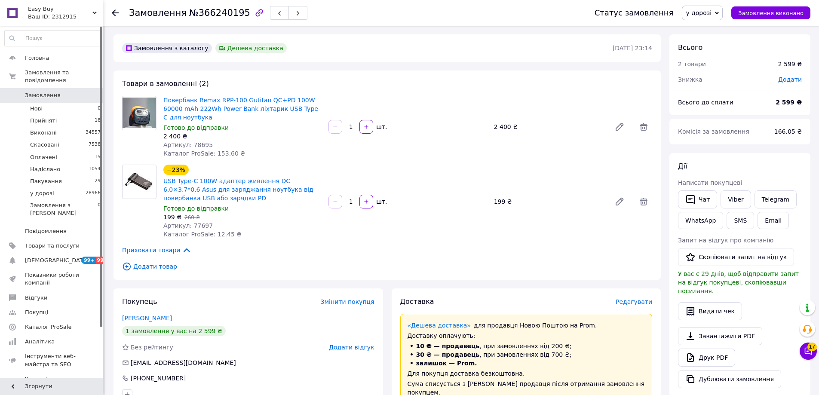
click at [542, 172] on div "−23% USB Type-C 100W адаптер живлення DC 6.0×3.7*0.6 Asus для заряджання ноутбу…" at bounding box center [408, 201] width 496 height 77
click at [708, 199] on button "Чат" at bounding box center [697, 199] width 39 height 18
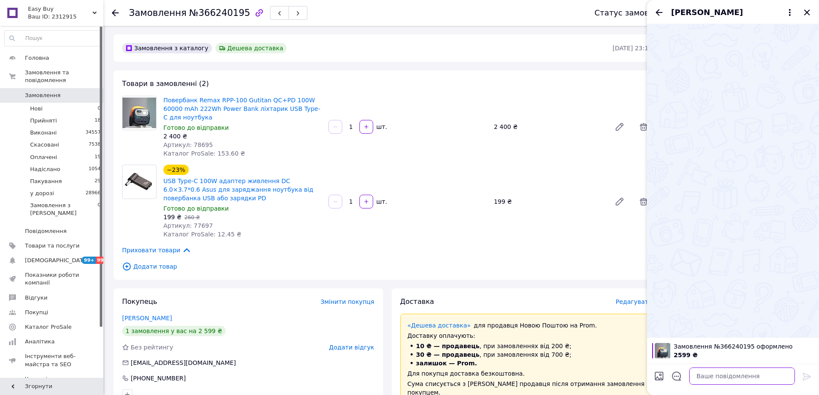
drag, startPoint x: 740, startPoint y: 370, endPoint x: 766, endPoint y: 376, distance: 26.9
click at [740, 370] on textarea at bounding box center [742, 376] width 106 height 17
paste textarea "Відправлення: 20451269227564 Плановий час доставки: [DATE] 18:00 Вартість доста…"
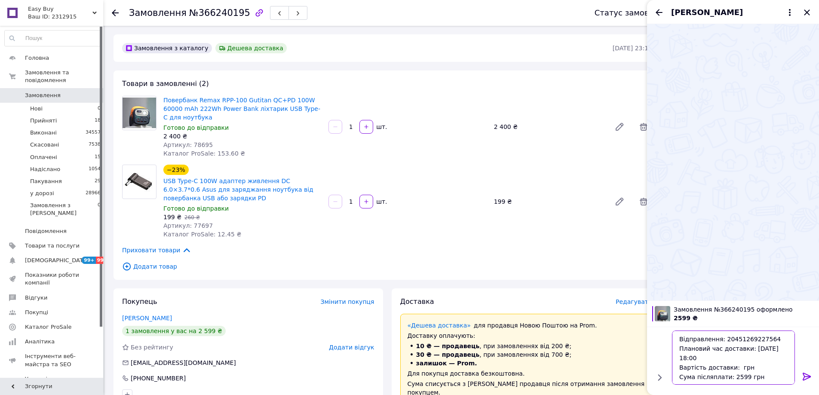
type textarea "Відправлення: 20451269227564 Плановий час доставки: [DATE] 18:00 Вартість доста…"
click at [804, 375] on icon at bounding box center [806, 377] width 8 height 8
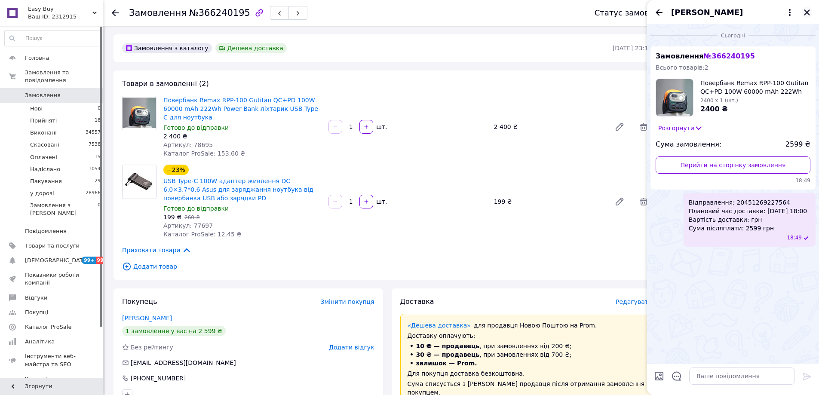
click at [805, 12] on icon "Закрити" at bounding box center [807, 12] width 6 height 6
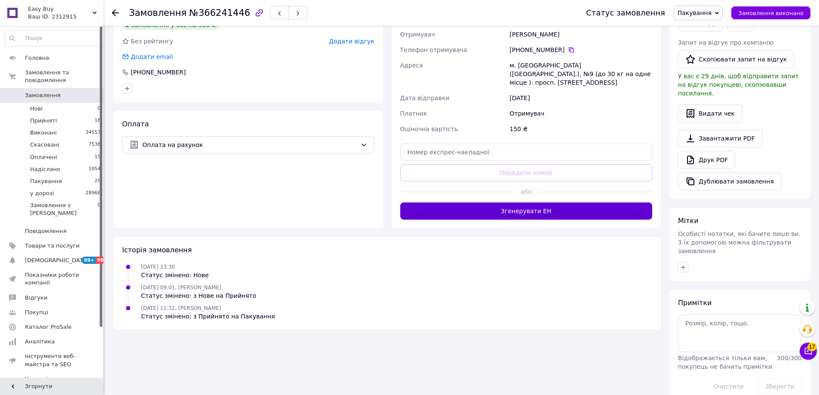
click at [580, 202] on button "Згенерувати ЕН" at bounding box center [526, 210] width 252 height 17
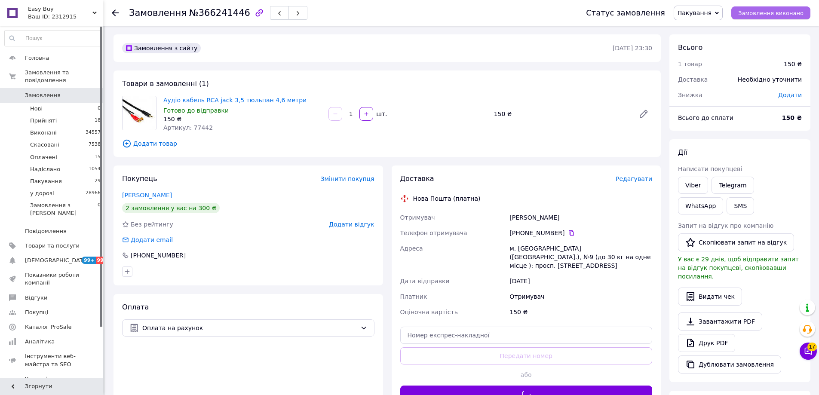
click at [759, 14] on span "Замовлення виконано" at bounding box center [770, 13] width 65 height 6
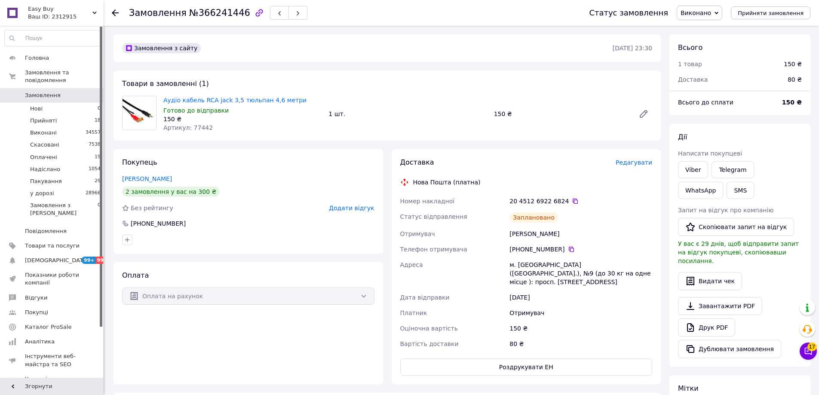
click at [557, 139] on div "Товари в замовленні (1) Аудіо кабель RCA jack 3,5 тюльпан 4,6 метри Готово до в…" at bounding box center [386, 105] width 547 height 70
click at [697, 169] on link "Viber" at bounding box center [693, 169] width 30 height 17
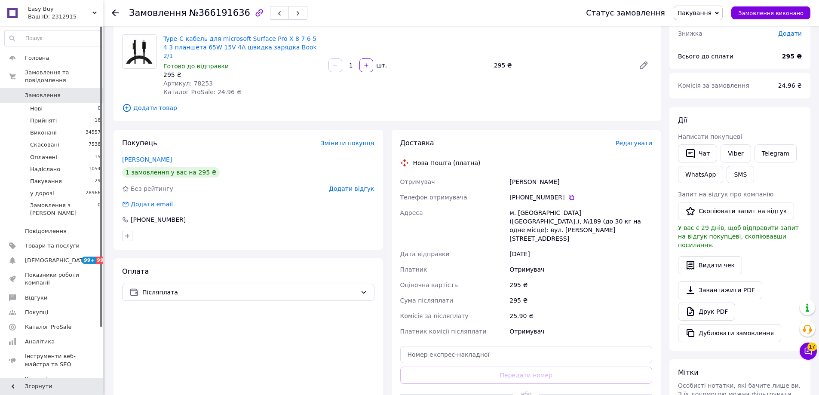
scroll to position [213, 0]
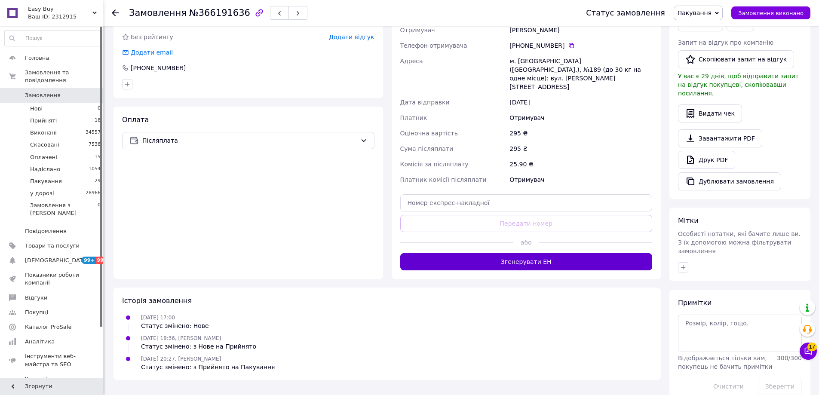
click at [544, 253] on button "Згенерувати ЕН" at bounding box center [526, 261] width 252 height 17
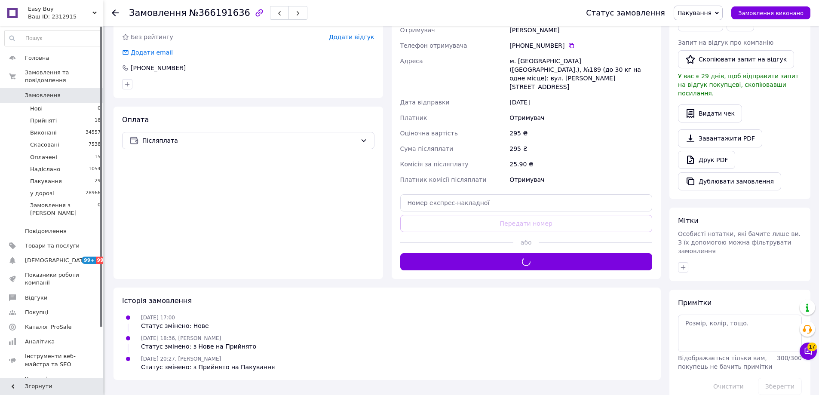
scroll to position [0, 0]
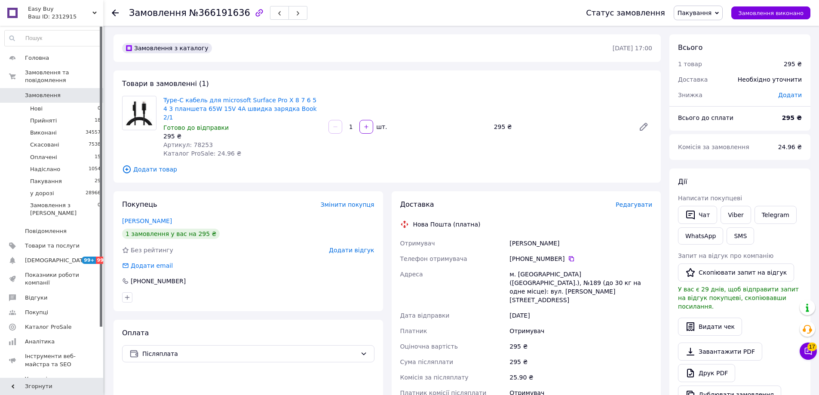
click at [723, 8] on span "Пакування" at bounding box center [698, 13] width 49 height 15
click at [714, 92] on li "у дорозі" at bounding box center [698, 94] width 48 height 13
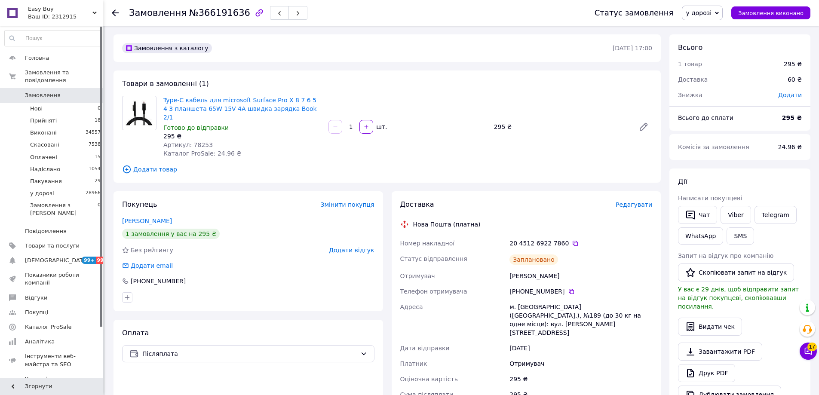
drag, startPoint x: 523, startPoint y: 145, endPoint x: 566, endPoint y: 151, distance: 43.0
click at [523, 145] on div "Type-C кабель для microsoft Surface Pro X 8 7 6 5 4 3 планшета 65W 15V 4A швидк…" at bounding box center [408, 126] width 496 height 65
click at [705, 211] on button "Чат" at bounding box center [697, 215] width 39 height 18
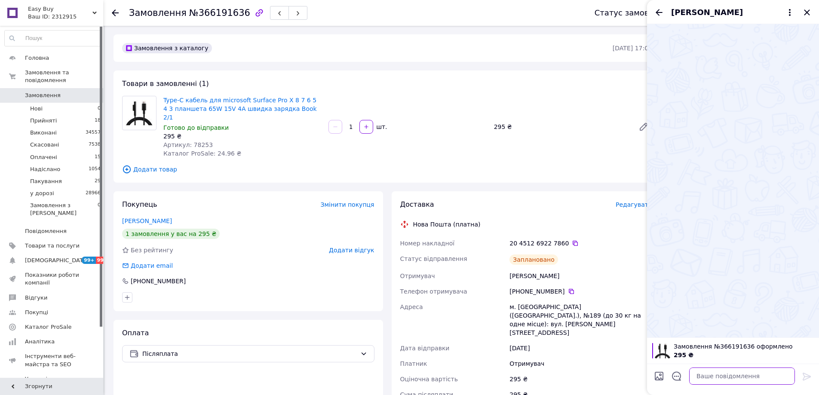
click at [774, 380] on textarea at bounding box center [742, 376] width 106 height 17
paste textarea "Відправлення: 20451269227860 Плановий час доставки: 13.10.2025 09:00 Вартість д…"
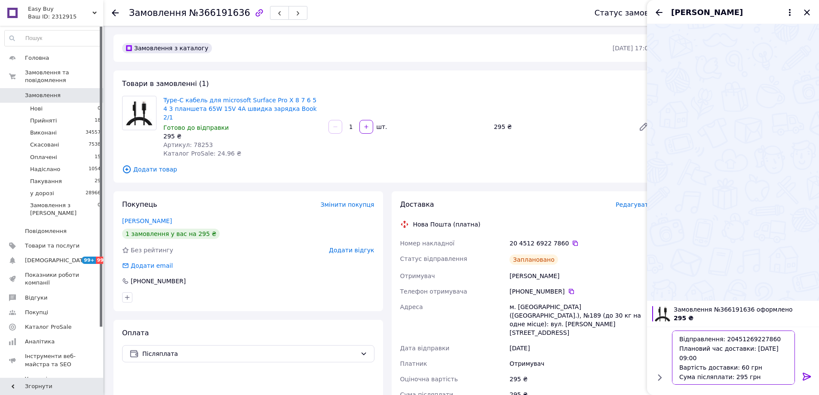
type textarea "Відправлення: 20451269227860 Плановий час доставки: 13.10.2025 09:00 Вартість д…"
drag, startPoint x: 808, startPoint y: 375, endPoint x: 429, endPoint y: 99, distance: 469.3
click at [808, 374] on icon at bounding box center [807, 376] width 10 height 10
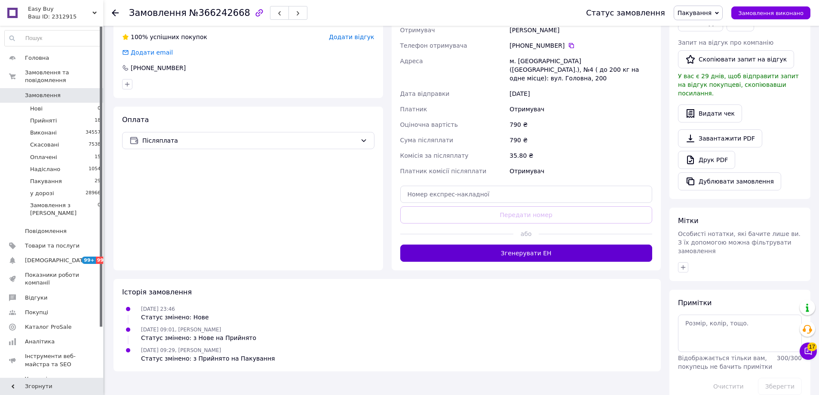
click at [567, 245] on button "Згенерувати ЕН" at bounding box center [526, 253] width 252 height 17
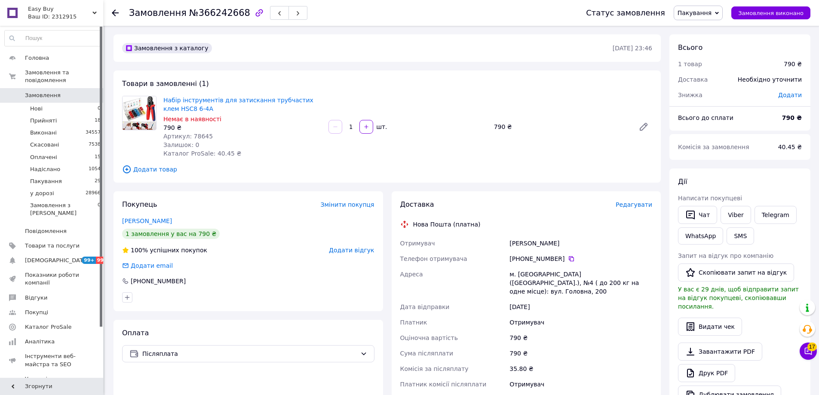
click at [718, 8] on span "Пакування" at bounding box center [698, 13] width 49 height 15
click at [704, 91] on li "у дорозі" at bounding box center [698, 94] width 48 height 13
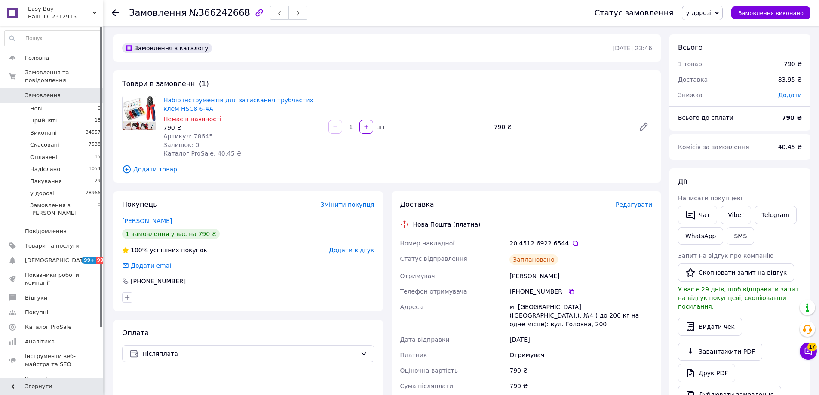
drag, startPoint x: 555, startPoint y: 135, endPoint x: 617, endPoint y: 153, distance: 64.6
click at [555, 135] on div "Набір інструментів для затискання трубчастих клем HSC8 6-4A Немає в наявності 7…" at bounding box center [408, 126] width 496 height 65
click at [700, 215] on button "Чат" at bounding box center [697, 215] width 39 height 18
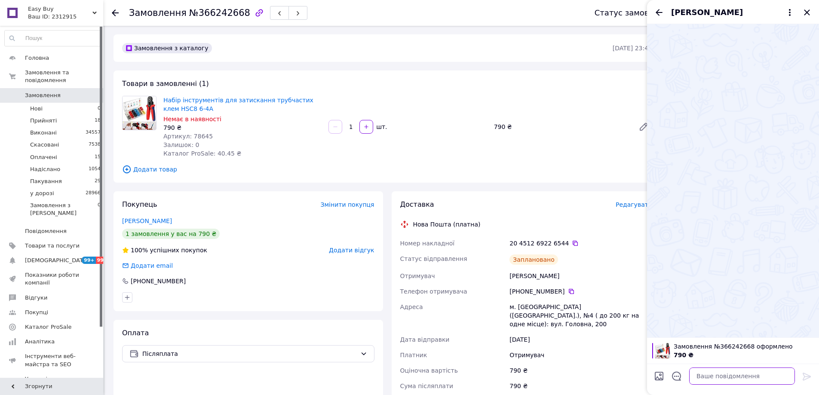
click at [758, 383] on textarea at bounding box center [742, 376] width 106 height 17
paste textarea "Відправлення: 20451269226544 Плановий час доставки: 13.10.2025 18:00 Вартість д…"
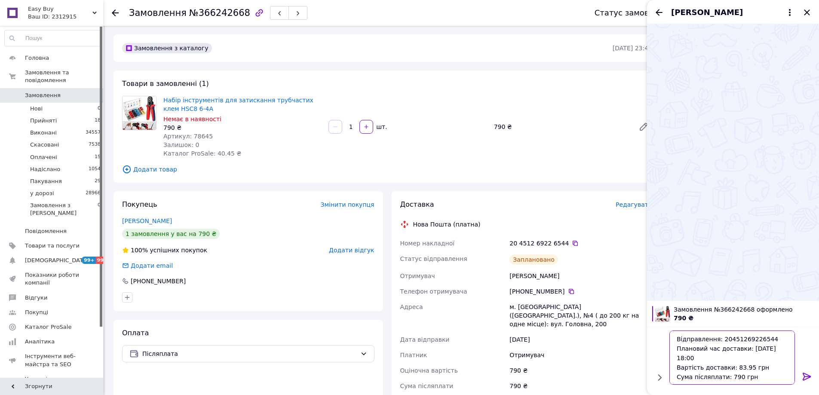
type textarea "Відправлення: 20451269226544 Плановий час доставки: 13.10.2025 18:00 Вартість д…"
click at [807, 373] on icon at bounding box center [807, 376] width 10 height 10
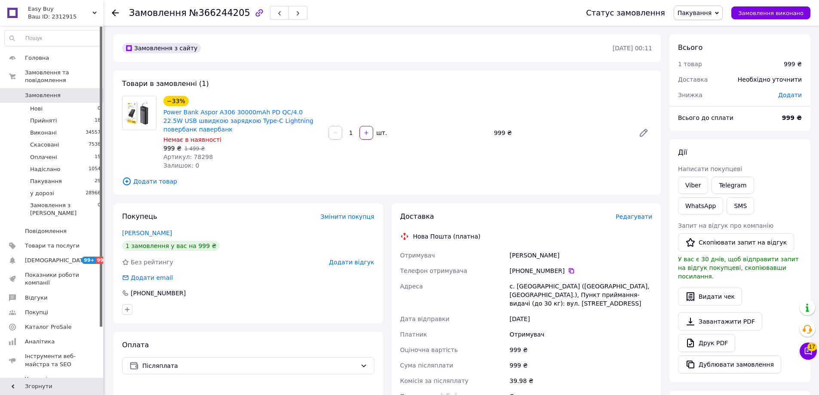
click at [569, 271] on icon at bounding box center [571, 270] width 5 height 5
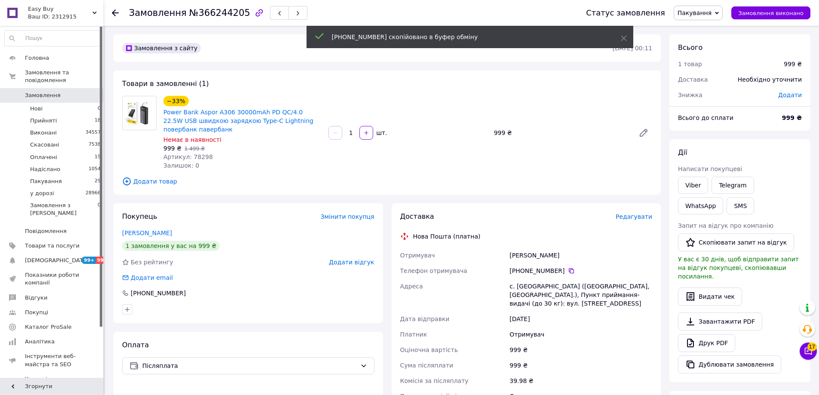
click at [595, 248] on div "[PERSON_NAME]" at bounding box center [581, 255] width 146 height 15
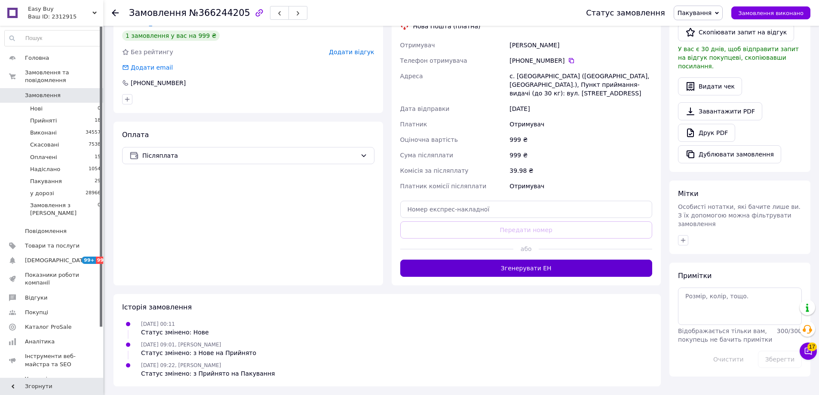
click at [567, 263] on button "Згенерувати ЕН" at bounding box center [526, 268] width 252 height 17
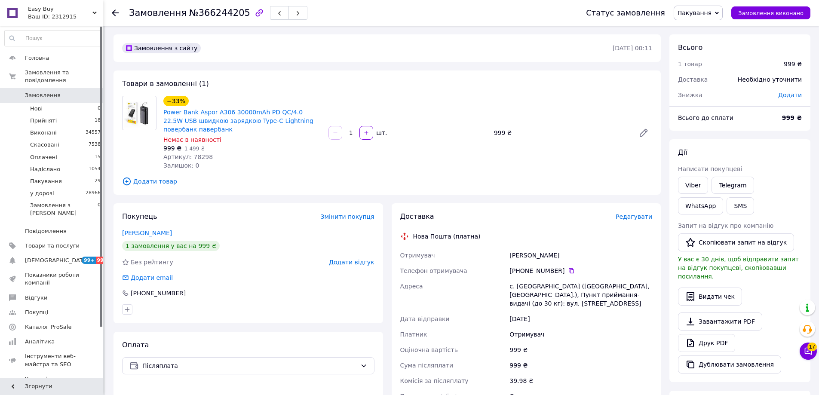
click at [720, 9] on span "Пакування" at bounding box center [698, 13] width 49 height 15
click at [701, 98] on li "у дорозі" at bounding box center [698, 94] width 48 height 13
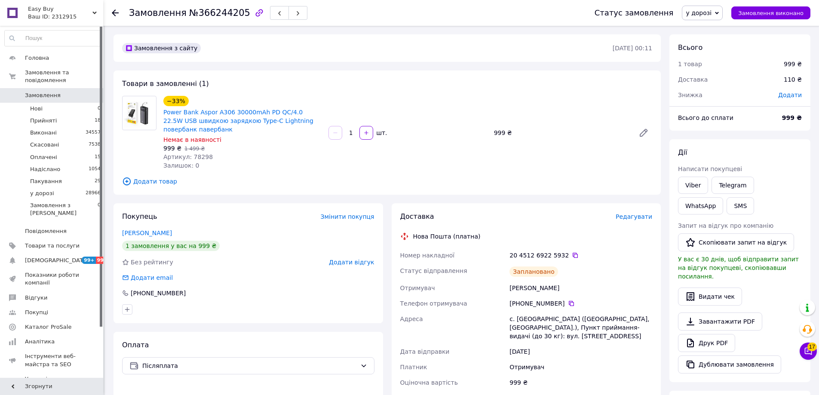
drag, startPoint x: 570, startPoint y: 147, endPoint x: 587, endPoint y: 149, distance: 16.9
click at [572, 147] on div "−33% Power Bank Aspor A306 30000mAh PD QC/4.0 22.5W USB швидкою зарядкою Type-C…" at bounding box center [408, 132] width 496 height 77
click at [691, 181] on link "Viber" at bounding box center [693, 185] width 30 height 17
click at [719, 13] on icon at bounding box center [717, 13] width 4 height 4
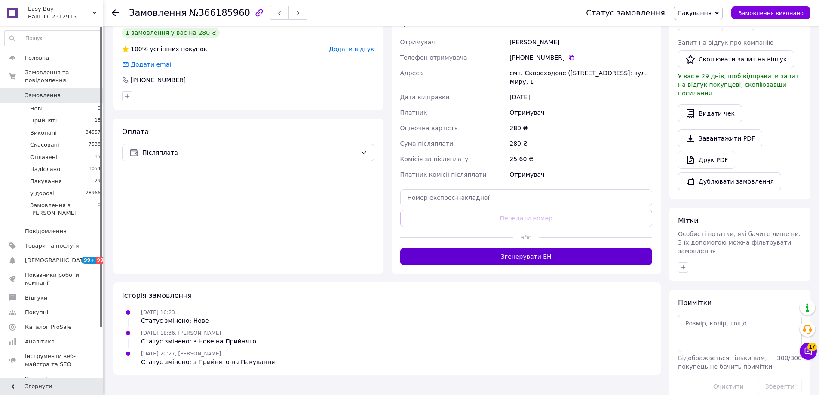
click at [503, 248] on button "Згенерувати ЕН" at bounding box center [526, 256] width 252 height 17
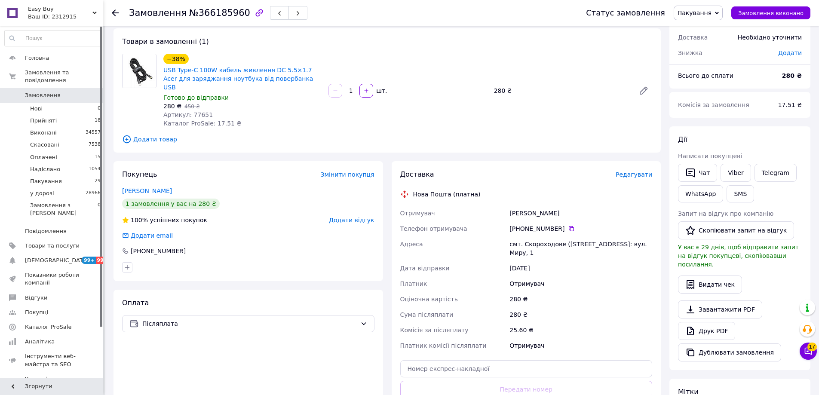
scroll to position [41, 0]
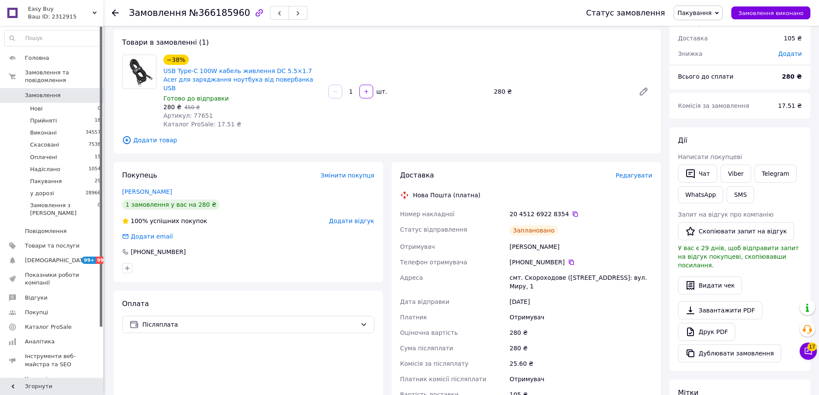
click at [722, 11] on span "Пакування" at bounding box center [698, 13] width 49 height 15
click at [705, 93] on li "у дорозі" at bounding box center [698, 94] width 48 height 13
drag, startPoint x: 704, startPoint y: 173, endPoint x: 705, endPoint y: 186, distance: 12.6
click at [703, 173] on button "Чат" at bounding box center [697, 174] width 39 height 18
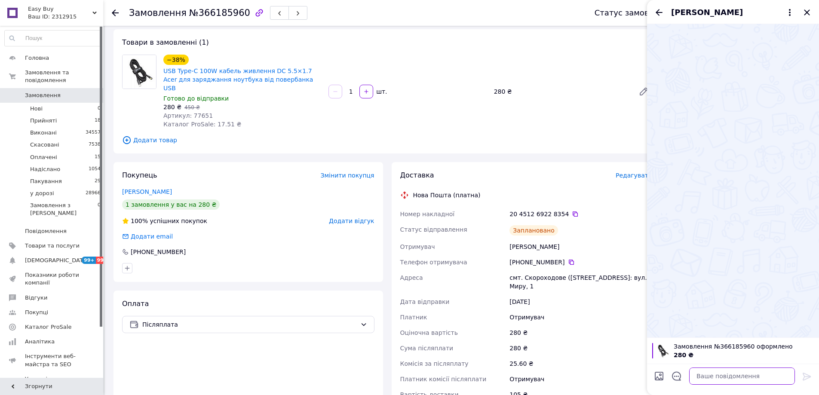
click at [732, 371] on textarea at bounding box center [742, 376] width 106 height 17
click at [740, 376] on textarea at bounding box center [742, 376] width 106 height 17
paste textarea "Відправлення: 20451269228354 Плановий час доставки: 13.10.2025 18:00 Вартість д…"
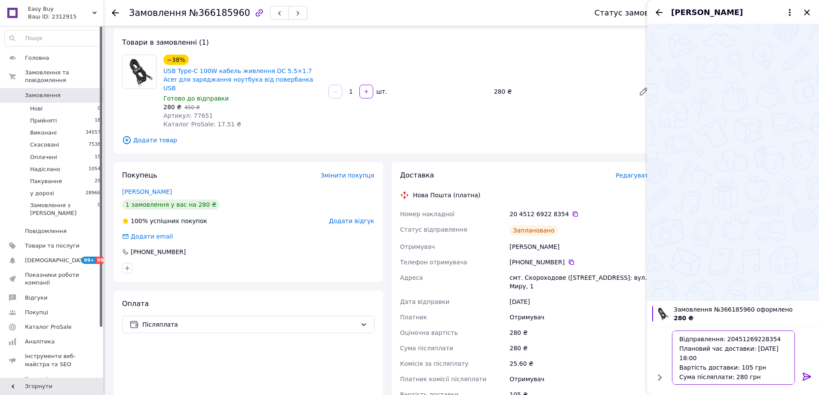
type textarea "Відправлення: 20451269228354 Плановий час доставки: 13.10.2025 18:00 Вартість д…"
click at [811, 377] on icon at bounding box center [807, 376] width 10 height 10
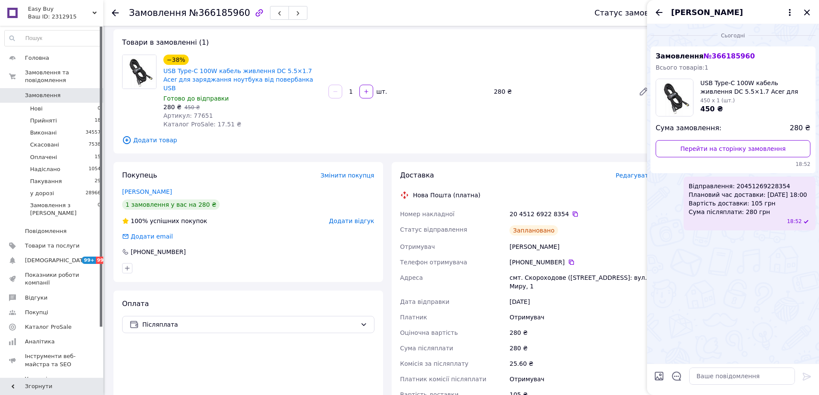
click at [616, 112] on div "−38% USB Type-C 100W кабель живлення DC 5.5×1.7 Acer для заряджання ноутбука ві…" at bounding box center [408, 91] width 496 height 77
click at [806, 11] on icon "Закрити" at bounding box center [807, 12] width 10 height 10
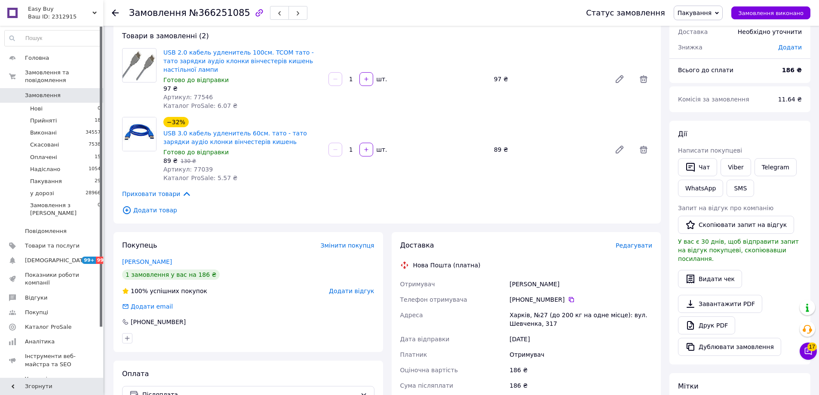
scroll to position [258, 0]
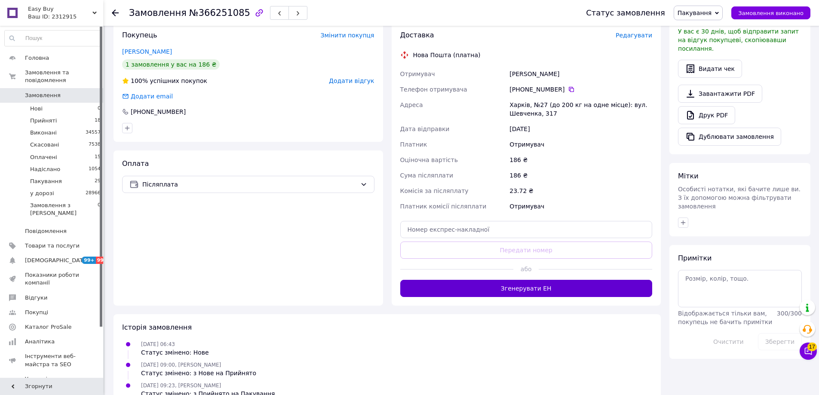
click at [573, 280] on div "Доставка Редагувати Нова Пошта (платна) Отримувач яковлев дмитрий Телефон отрим…" at bounding box center [526, 164] width 252 height 266
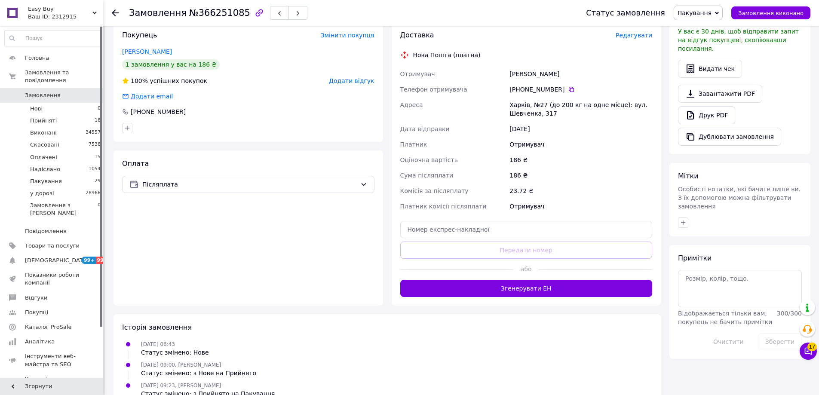
click at [575, 285] on button "Згенерувати ЕН" at bounding box center [526, 288] width 252 height 17
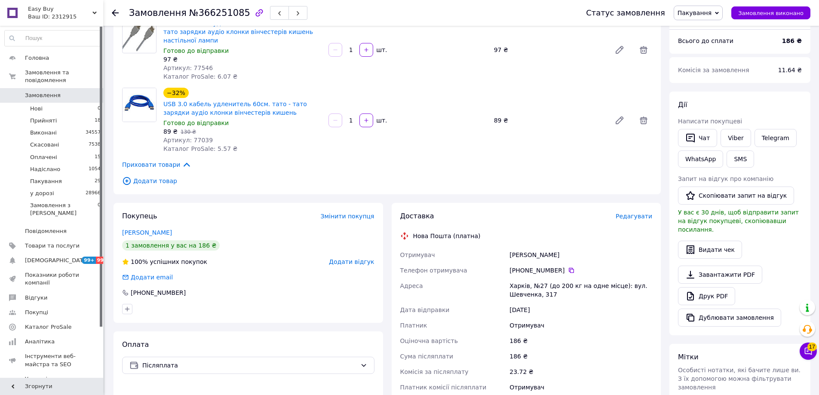
scroll to position [0, 0]
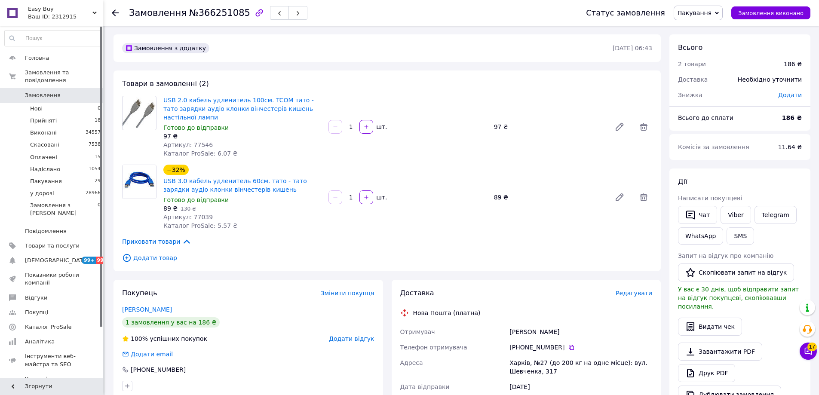
click at [717, 17] on span "Пакування" at bounding box center [698, 13] width 49 height 15
click at [704, 98] on li "у дорозі" at bounding box center [698, 94] width 48 height 13
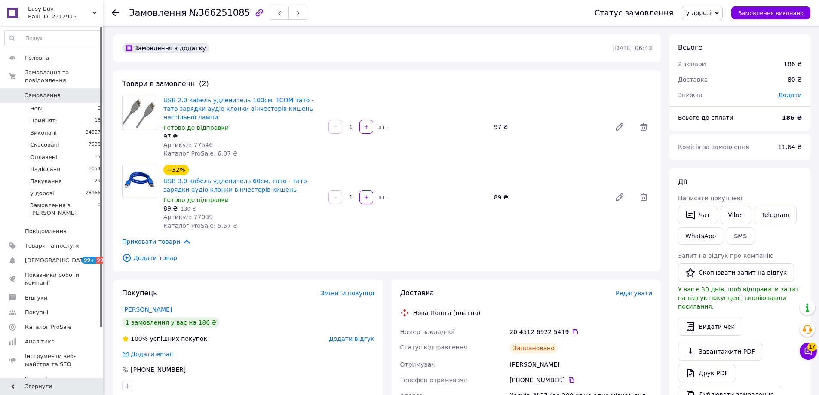
drag, startPoint x: 542, startPoint y: 167, endPoint x: 590, endPoint y: 177, distance: 48.6
click at [543, 167] on div "−32% USB 3.0 кабель удленитель 60см. тато - тато зарядки аудіо клонки вінчестер…" at bounding box center [408, 197] width 496 height 69
click at [705, 216] on button "Чат" at bounding box center [697, 215] width 39 height 18
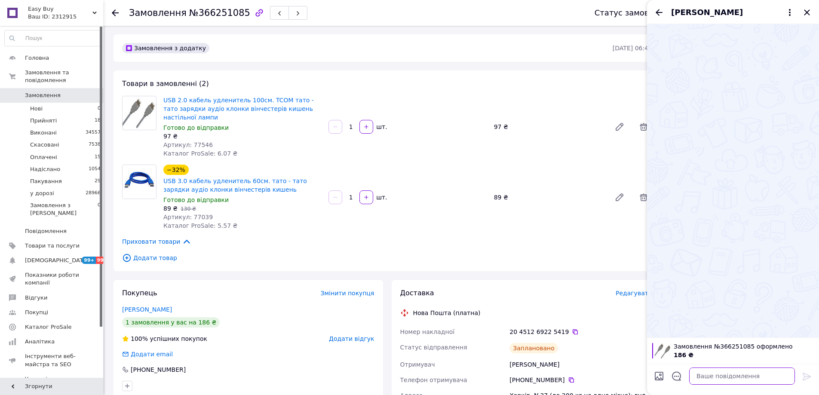
click at [768, 380] on textarea at bounding box center [742, 376] width 106 height 17
paste textarea "Відправлення: 20451269225419 Плановий час доставки: 13.10.2025 18:00 Вартість д…"
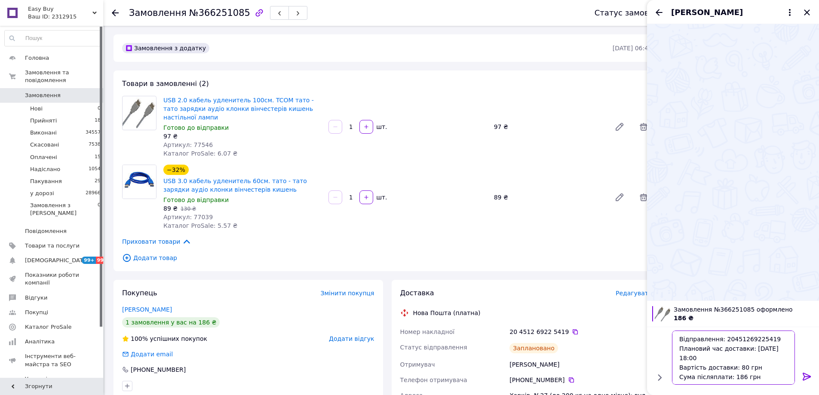
type textarea "Відправлення: 20451269225419 Плановий час доставки: 13.10.2025 18:00 Вартість д…"
drag, startPoint x: 811, startPoint y: 374, endPoint x: 799, endPoint y: 368, distance: 13.3
click at [811, 374] on icon at bounding box center [807, 376] width 10 height 10
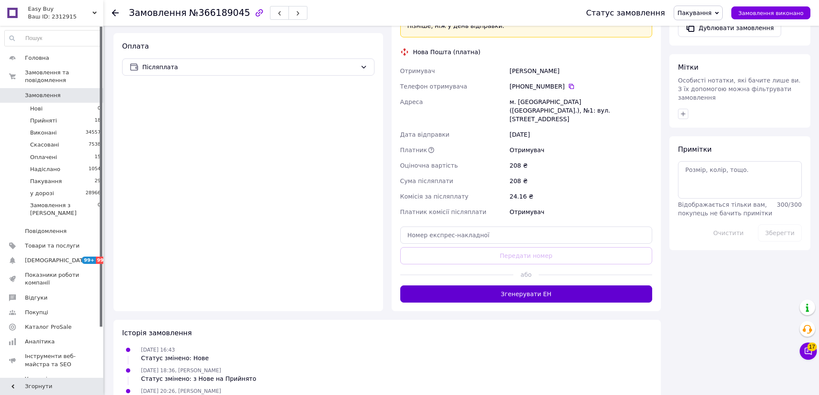
click at [575, 285] on button "Згенерувати ЕН" at bounding box center [526, 293] width 252 height 17
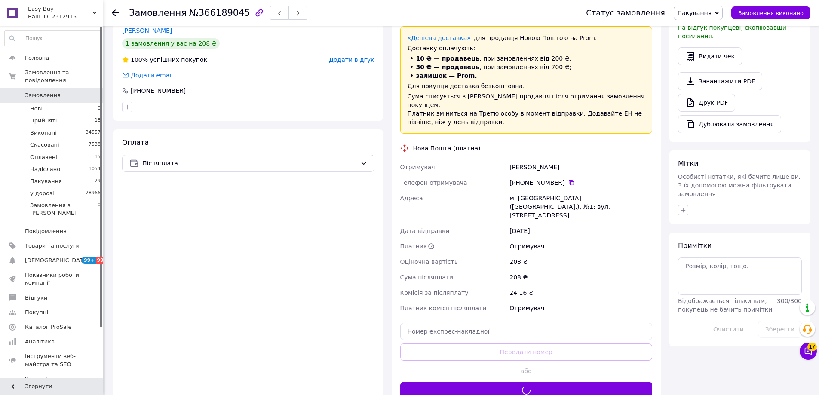
scroll to position [152, 0]
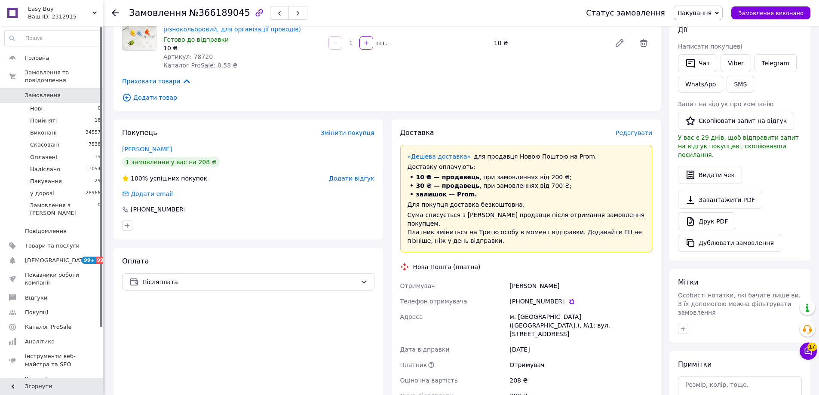
click at [711, 13] on span "Пакування" at bounding box center [694, 12] width 34 height 7
click at [702, 95] on li "у дорозі" at bounding box center [698, 94] width 48 height 13
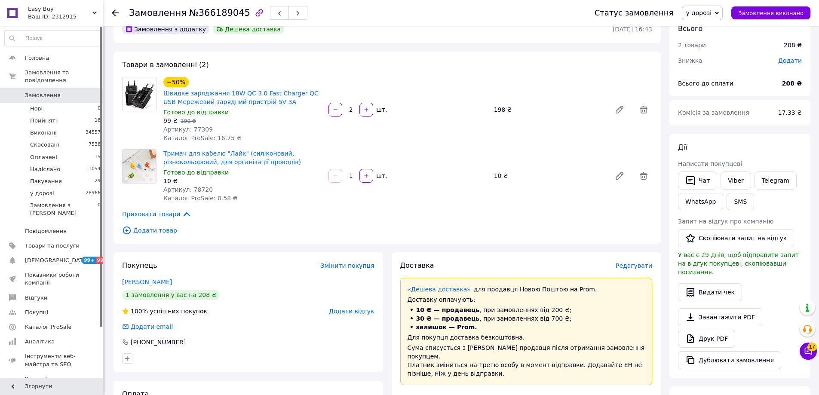
scroll to position [0, 0]
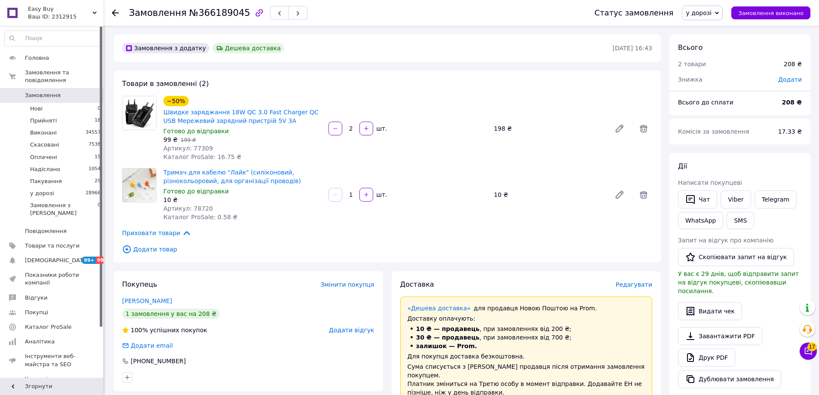
drag, startPoint x: 545, startPoint y: 153, endPoint x: 628, endPoint y: 174, distance: 86.5
click at [545, 153] on div "−50% Швидке заряджання 18W QC 3.0 Fast Charger QC USB Мережевий зарядний пристр…" at bounding box center [408, 128] width 496 height 69
click at [712, 198] on button "Чат" at bounding box center [697, 199] width 39 height 18
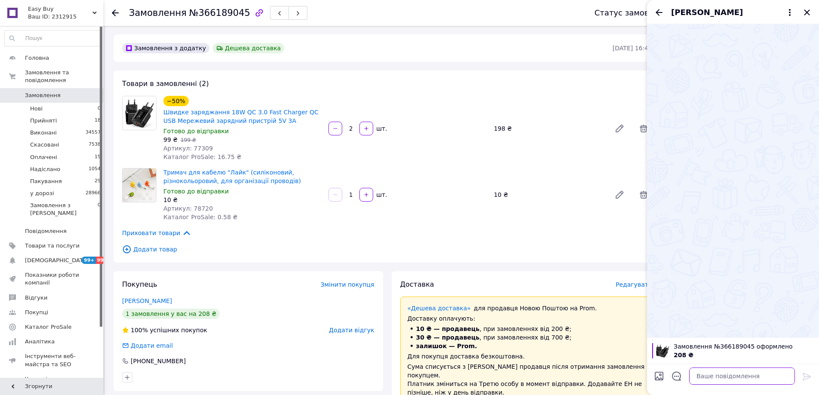
click at [768, 377] on textarea at bounding box center [742, 376] width 106 height 17
paste textarea "Відправлення: 20451269228191 Плановий час доставки: 13.10.2025 12:00 Вартість д…"
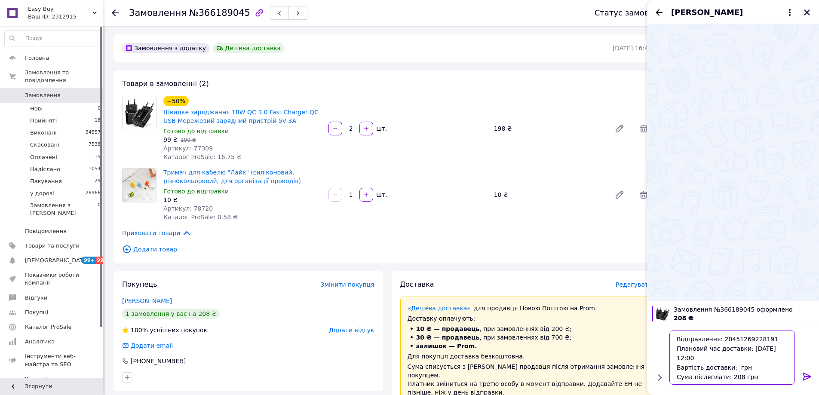
type textarea "Відправлення: 20451269228191 Плановий час доставки: 13.10.2025 12:00 Вартість д…"
click at [810, 374] on icon at bounding box center [807, 376] width 10 height 10
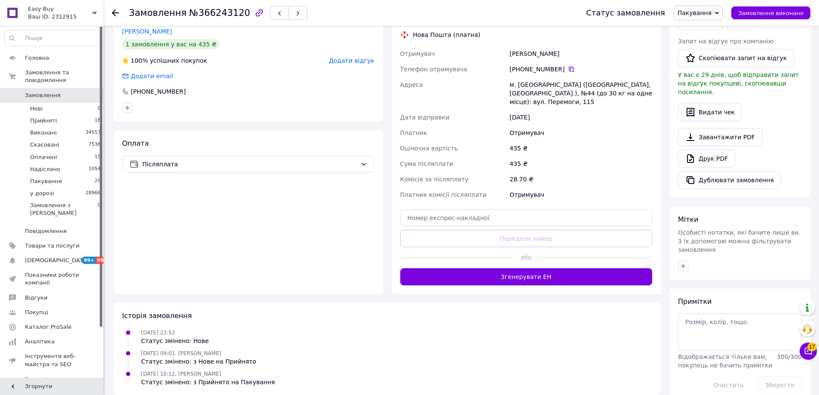
click at [560, 274] on button "Згенерувати ЕН" at bounding box center [526, 276] width 252 height 17
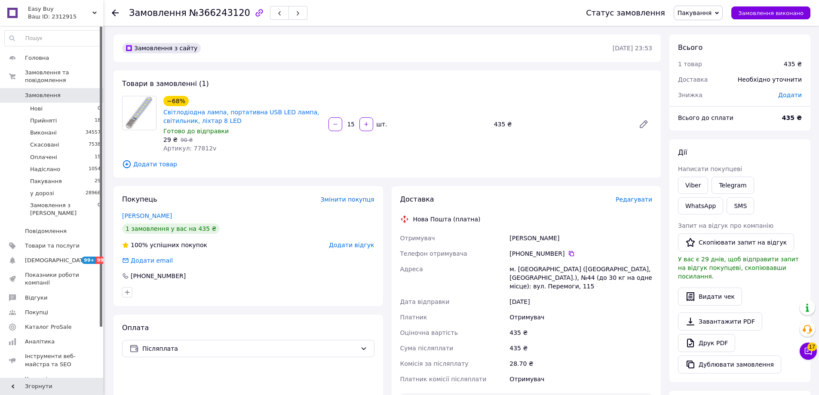
click at [711, 9] on span "Пакування" at bounding box center [694, 12] width 34 height 7
click at [709, 95] on li "у дорозі" at bounding box center [698, 94] width 48 height 13
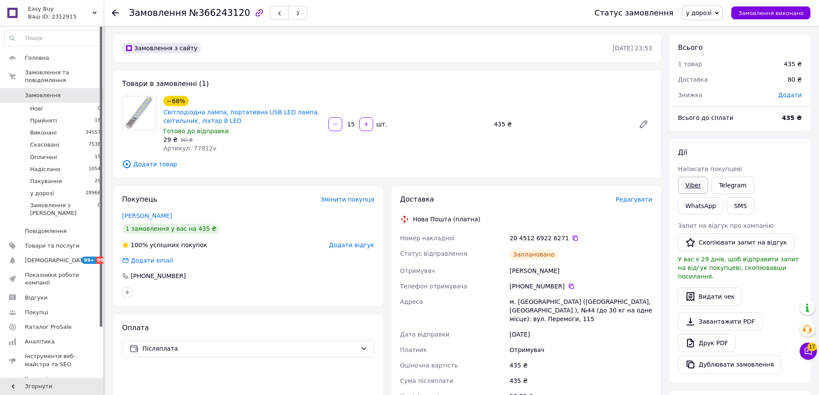
click at [683, 180] on link "Viber" at bounding box center [693, 185] width 30 height 17
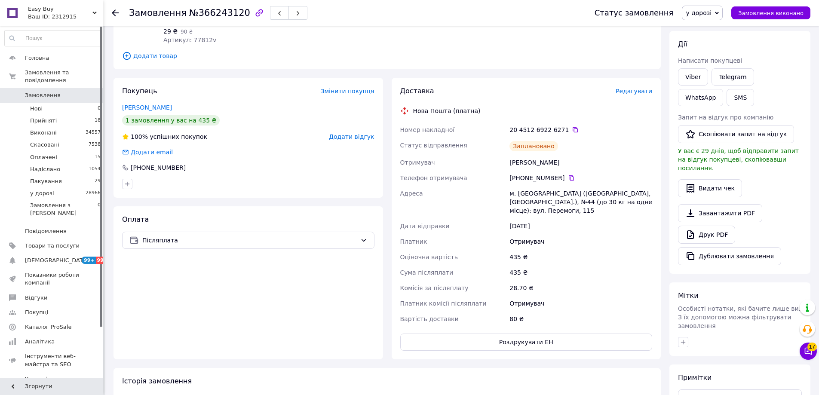
scroll to position [236, 0]
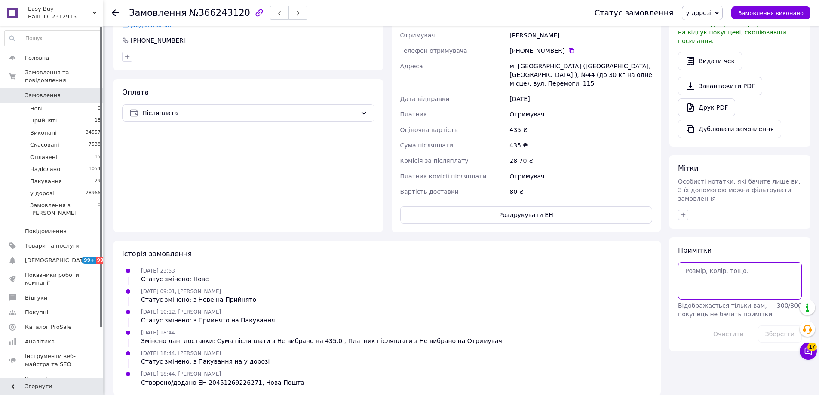
click at [744, 271] on textarea at bounding box center [740, 280] width 124 height 37
paste textarea "Відправлення: 20451269226271 Плановий час доставки: 13.10.2025 18:00 Вартість д…"
type textarea "Відправлення: 20451269226271 Плановий час доставки: 13.10.2025 18:00 Вартість д…"
click at [787, 325] on button "Зберегти" at bounding box center [780, 333] width 44 height 17
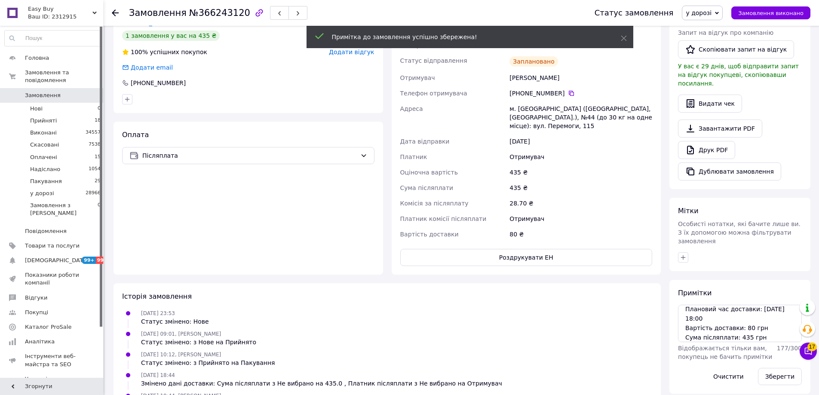
scroll to position [193, 0]
